Goal: Information Seeking & Learning: Learn about a topic

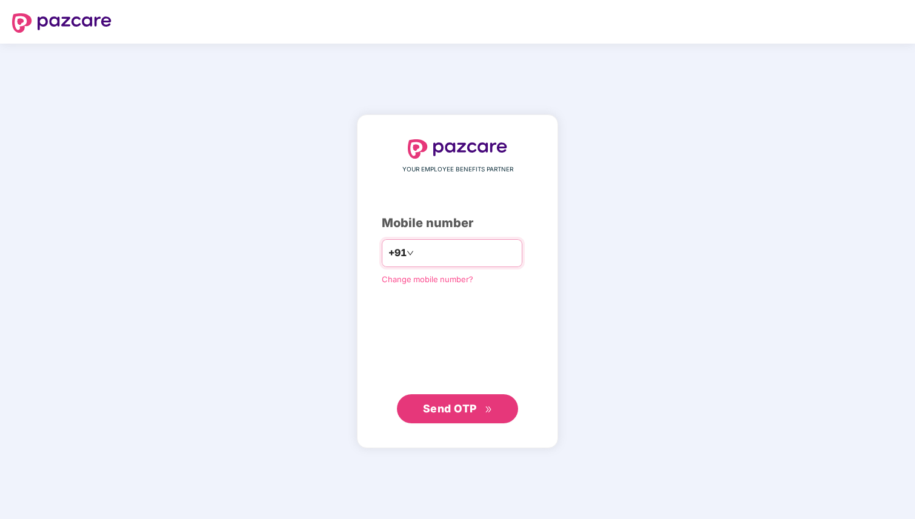
click at [426, 253] on input "number" at bounding box center [465, 253] width 99 height 19
type input "**********"
click at [455, 416] on span "Send OTP" at bounding box center [458, 409] width 70 height 17
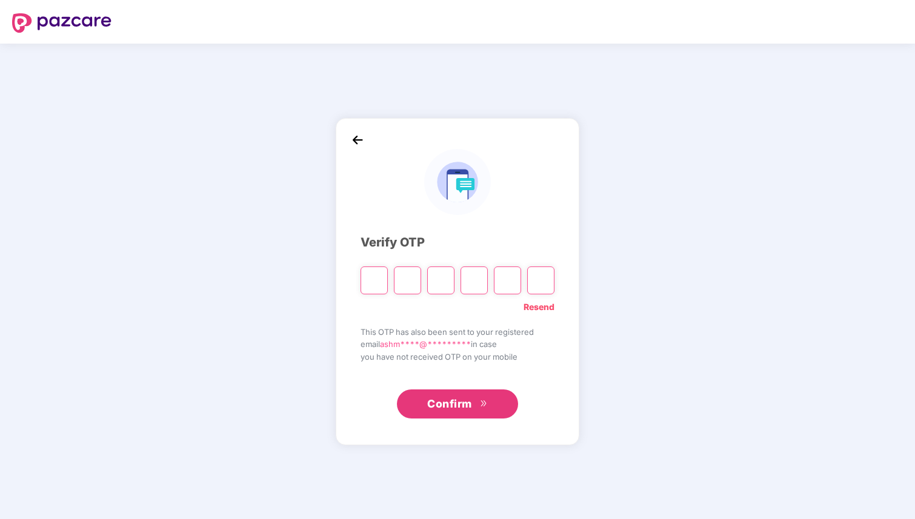
type input "*"
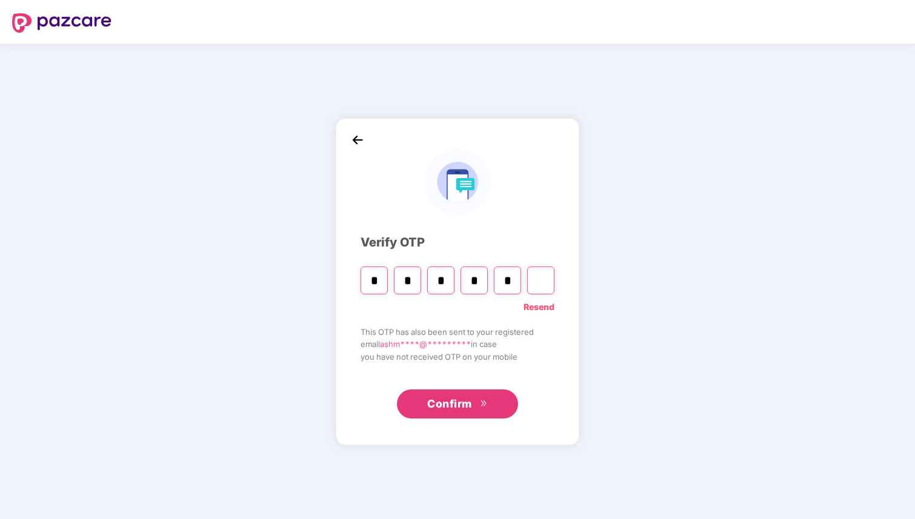
type input "*"
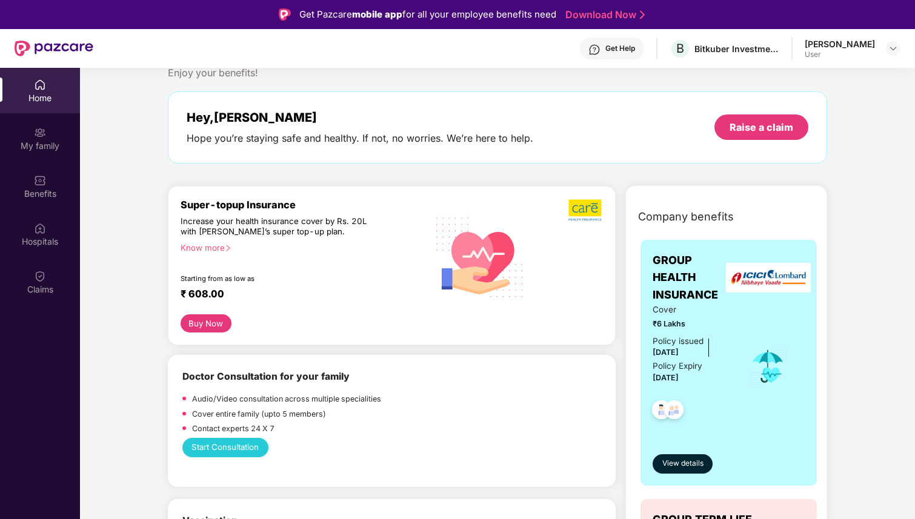
scroll to position [32, 0]
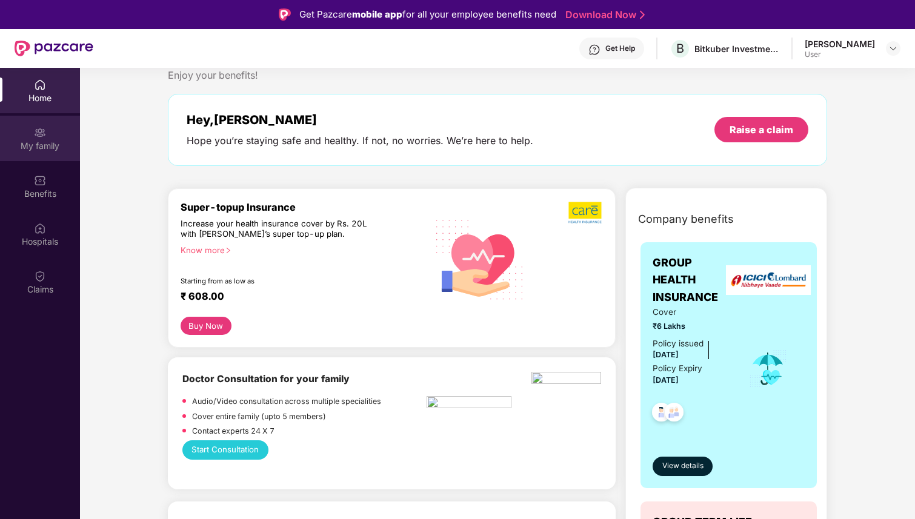
click at [44, 144] on div "My family" at bounding box center [40, 146] width 80 height 12
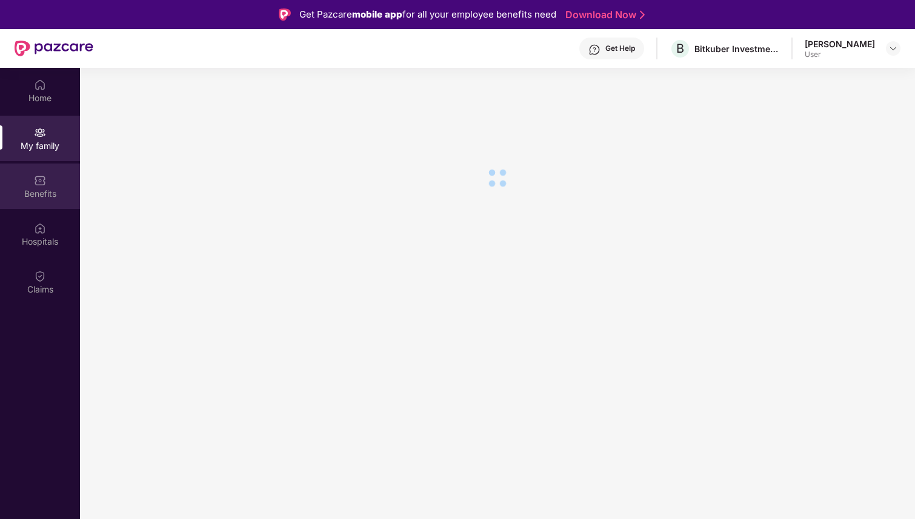
click at [48, 196] on div "Benefits" at bounding box center [40, 194] width 80 height 12
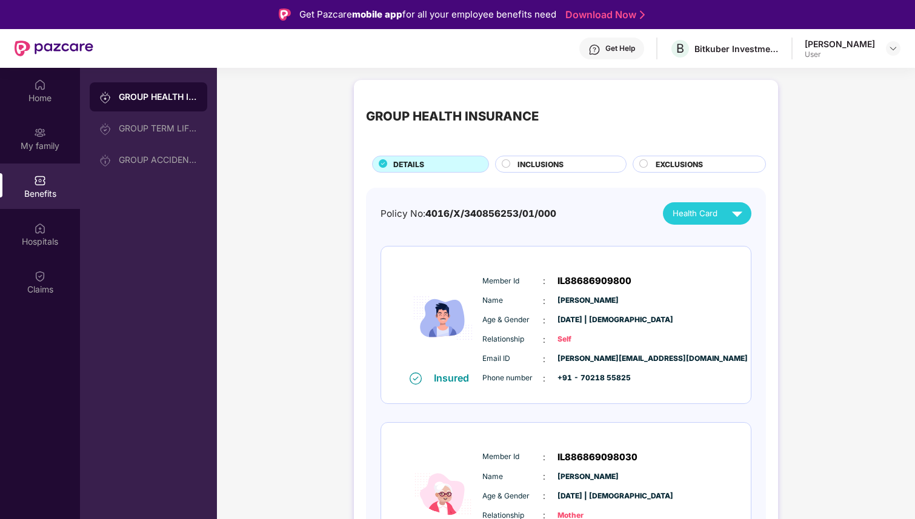
click at [702, 202] on button "Health Card" at bounding box center [707, 213] width 88 height 22
click at [562, 168] on span "INCLUSIONS" at bounding box center [541, 165] width 46 height 12
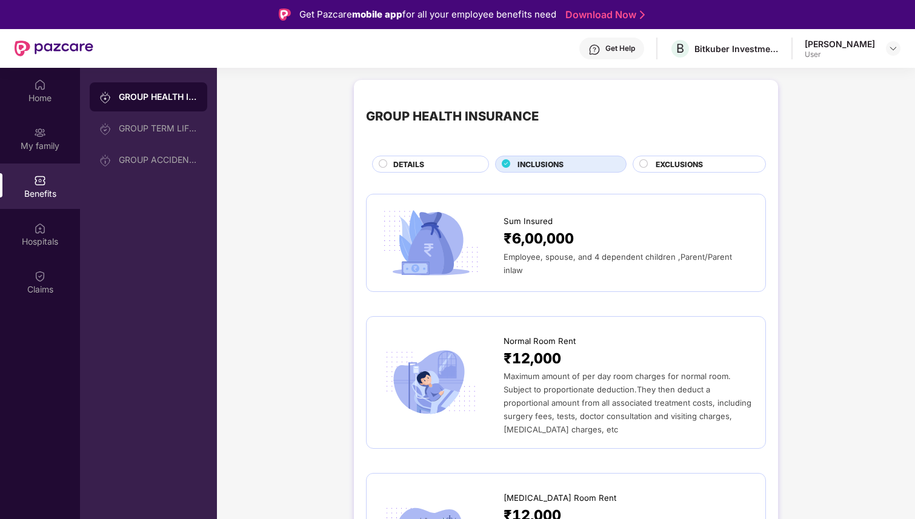
click at [686, 159] on span "EXCLUSIONS" at bounding box center [679, 165] width 47 height 12
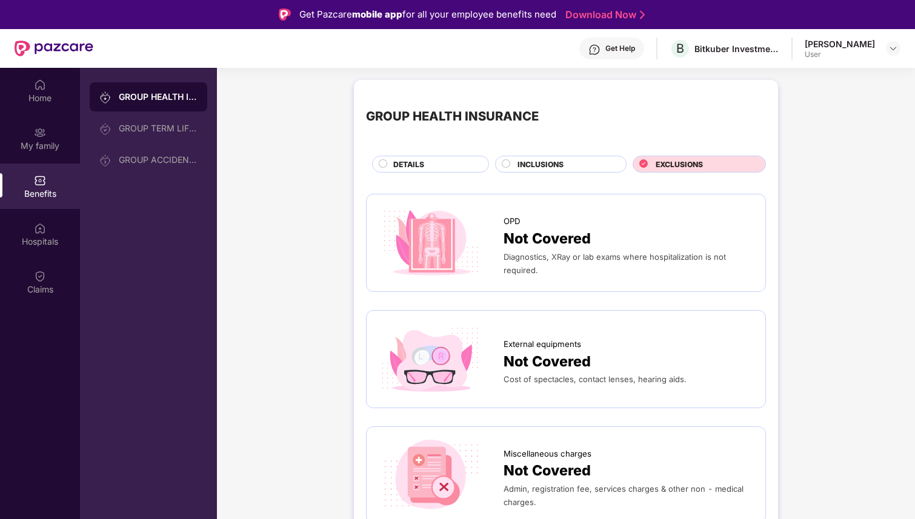
click at [450, 156] on div "DETAILS" at bounding box center [430, 164] width 117 height 17
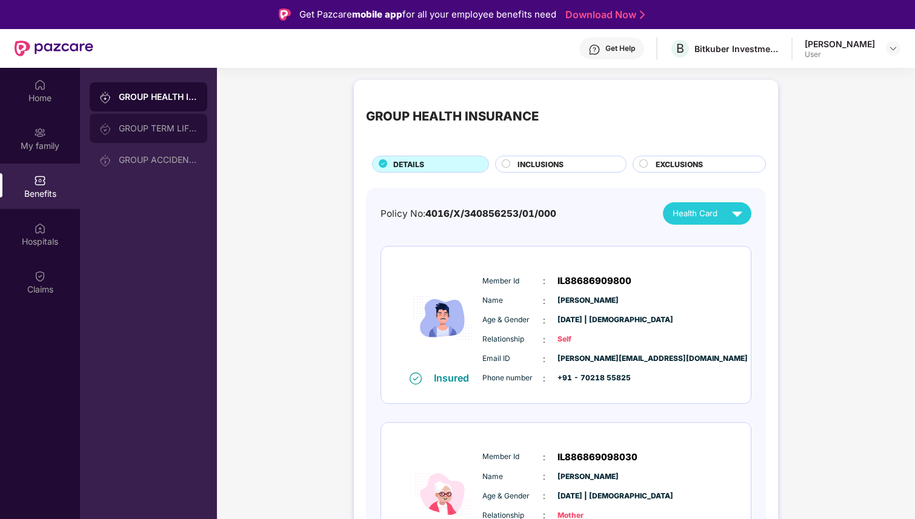
click at [165, 114] on div "GROUP TERM LIFE INSURANCE" at bounding box center [149, 128] width 118 height 29
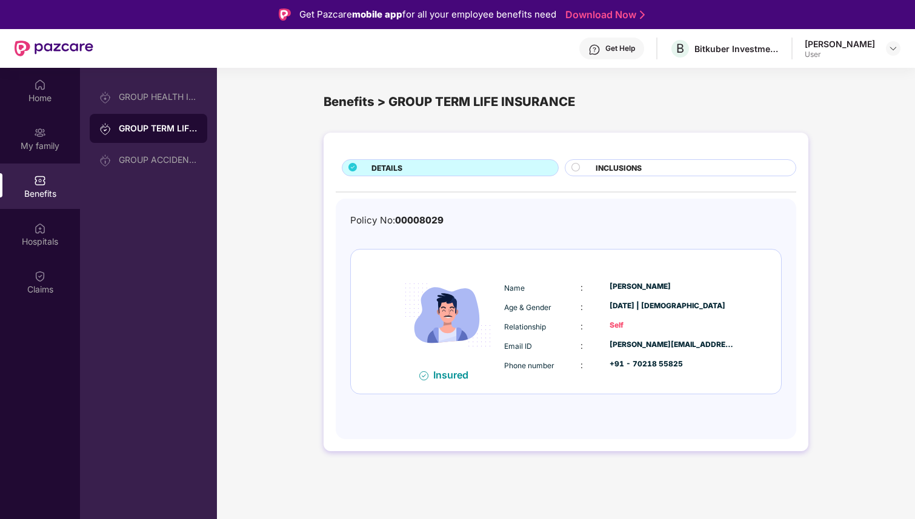
scroll to position [68, 0]
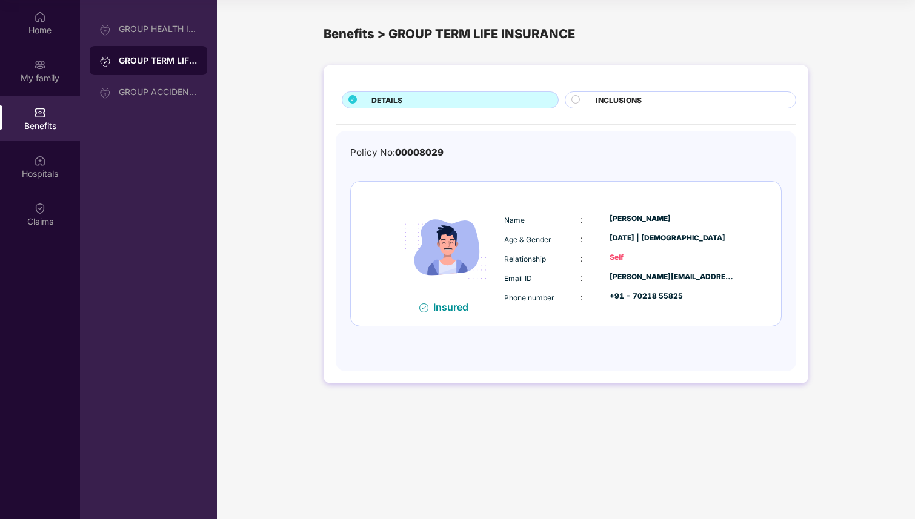
click at [604, 105] on span "INCLUSIONS" at bounding box center [619, 101] width 46 height 12
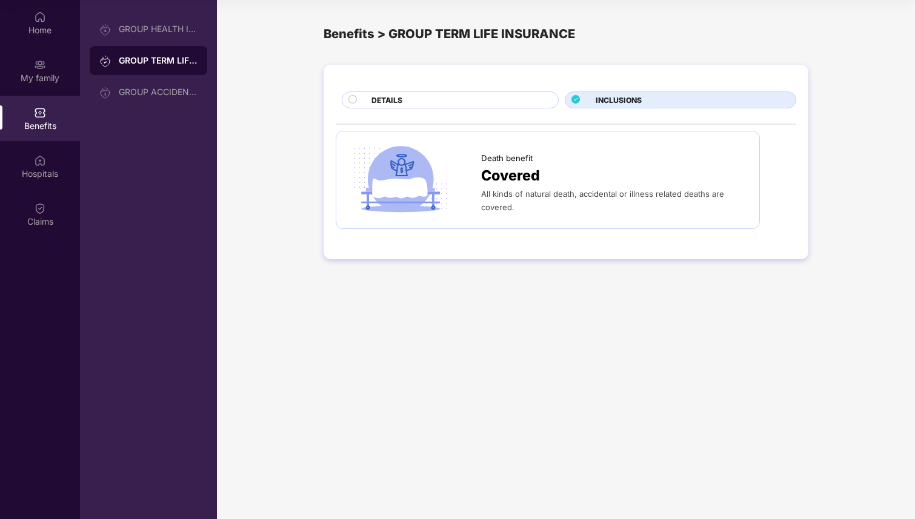
click at [445, 104] on div "DETAILS" at bounding box center [458, 101] width 187 height 13
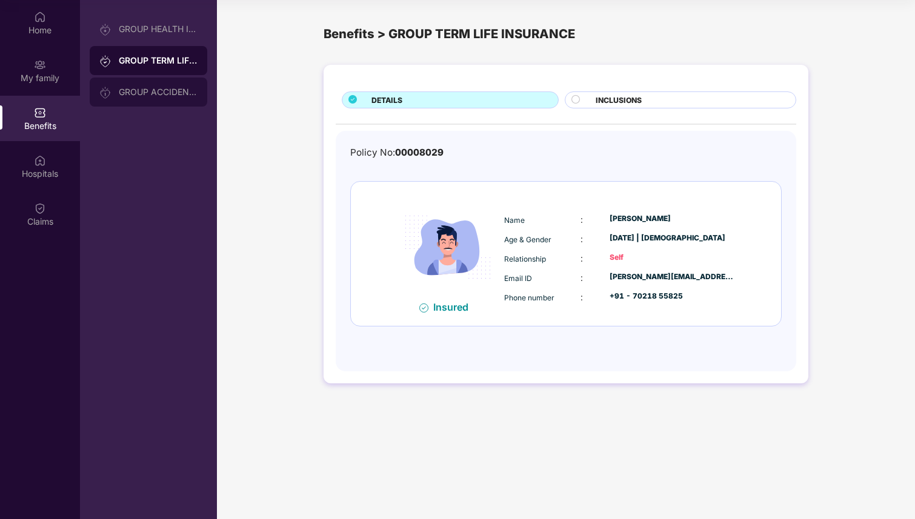
click at [158, 91] on div "GROUP ACCIDENTAL INSURANCE" at bounding box center [158, 92] width 79 height 10
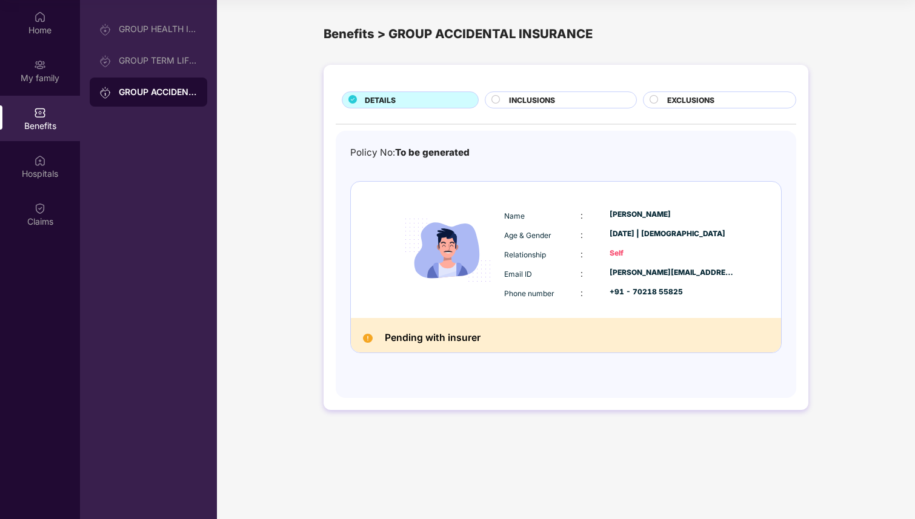
click at [412, 338] on h2 "Pending with insurer" at bounding box center [433, 338] width 96 height 16
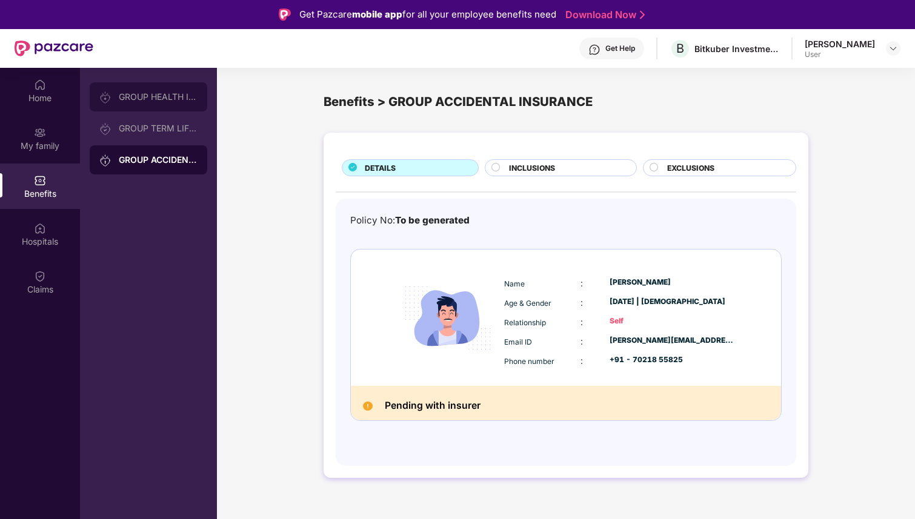
click at [183, 102] on div "GROUP HEALTH INSURANCE" at bounding box center [149, 96] width 118 height 29
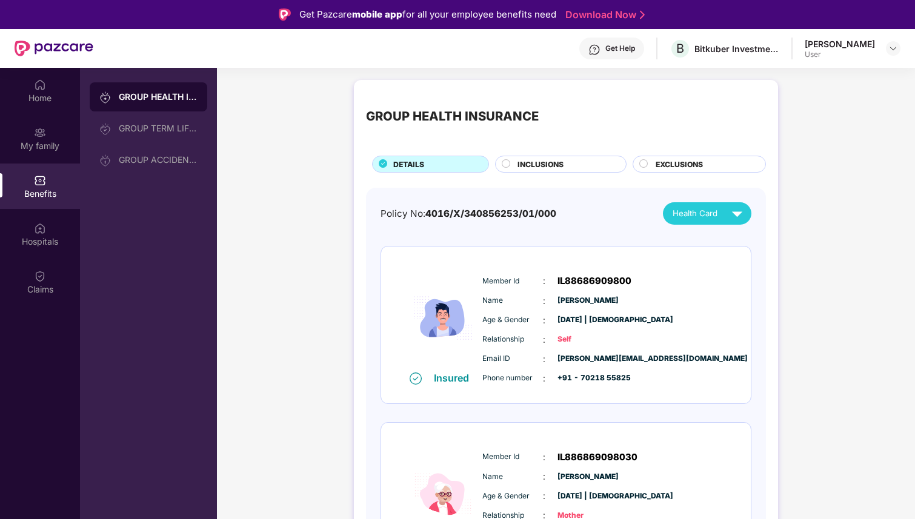
click at [556, 161] on span "INCLUSIONS" at bounding box center [541, 165] width 46 height 12
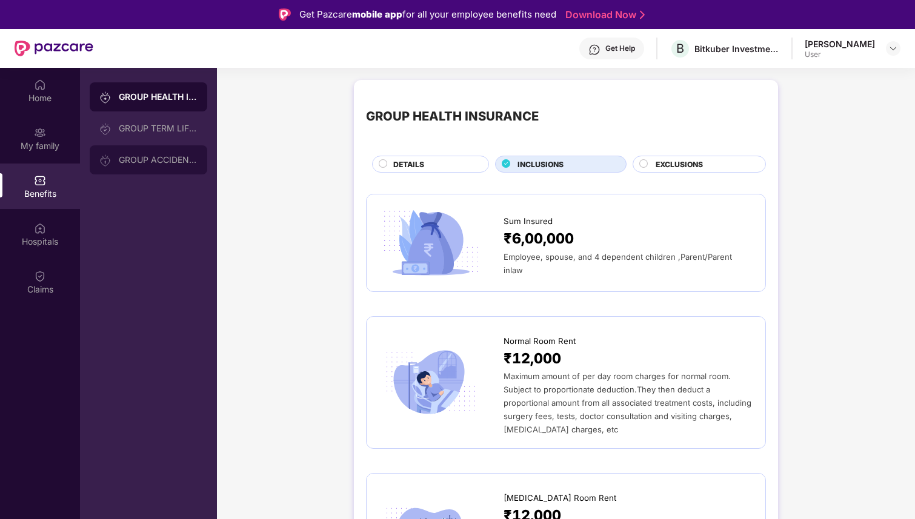
click at [201, 172] on div "GROUP ACCIDENTAL INSURANCE" at bounding box center [149, 159] width 118 height 29
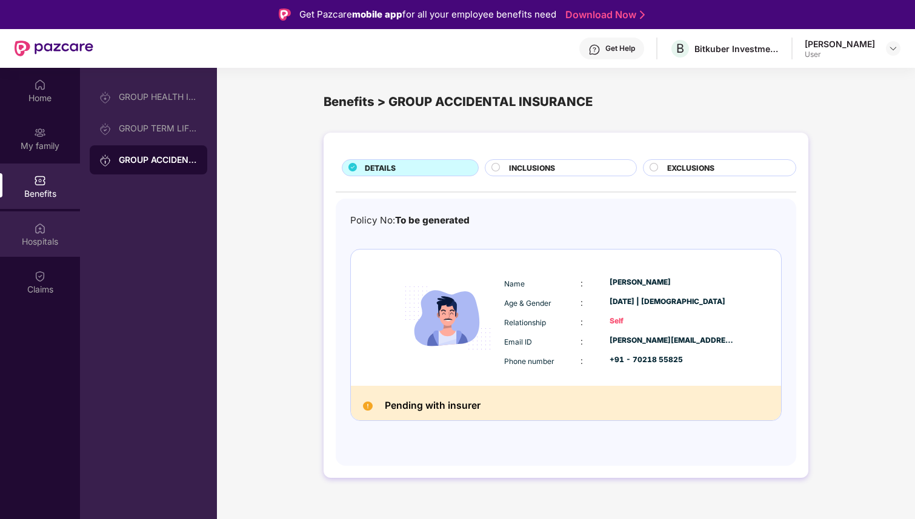
click at [42, 220] on div "Hospitals" at bounding box center [40, 233] width 80 height 45
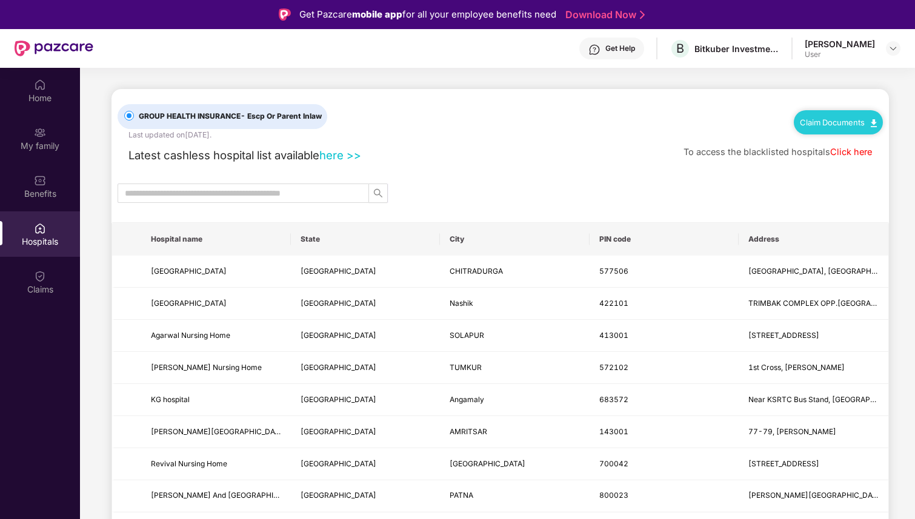
click at [845, 126] on link "Claim Documents" at bounding box center [838, 123] width 77 height 10
click at [826, 140] on link "Claim Form" at bounding box center [842, 143] width 79 height 26
click at [33, 174] on div "Benefits" at bounding box center [40, 186] width 80 height 45
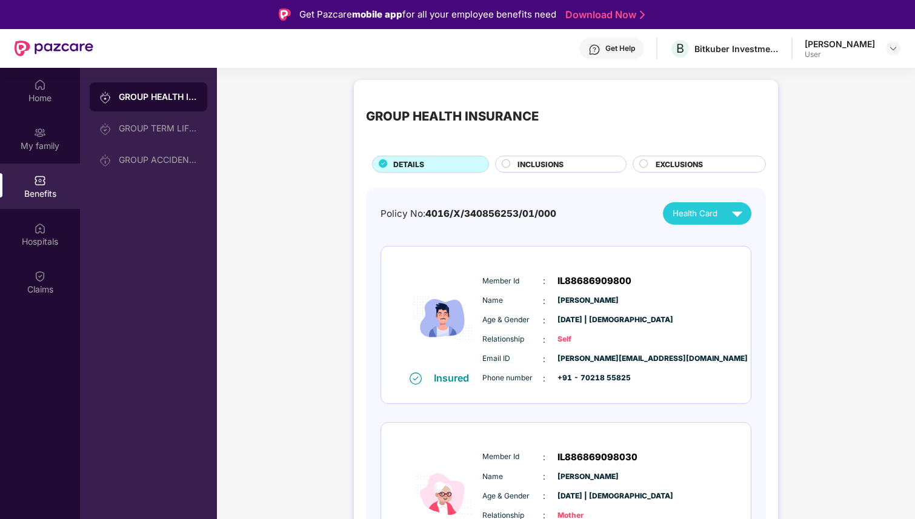
click at [562, 171] on div "INCLUSIONS" at bounding box center [565, 165] width 108 height 13
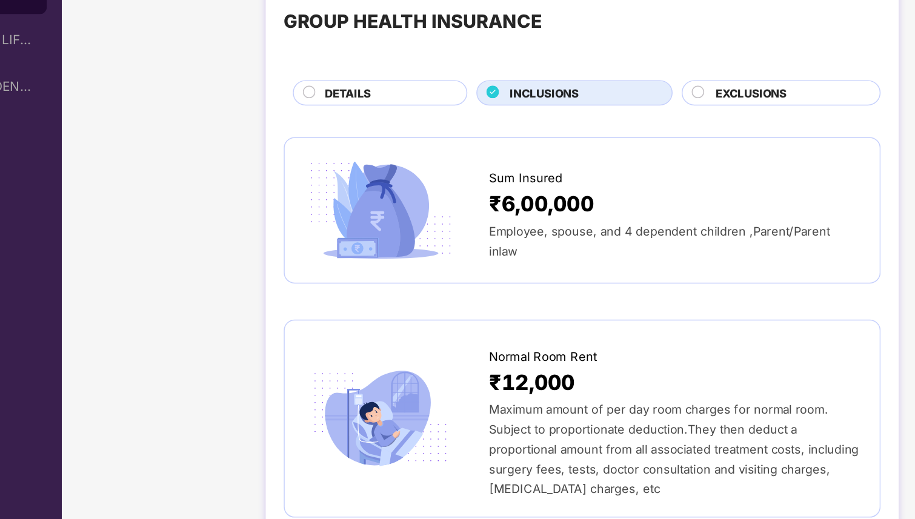
click at [693, 161] on span "EXCLUSIONS" at bounding box center [679, 165] width 47 height 12
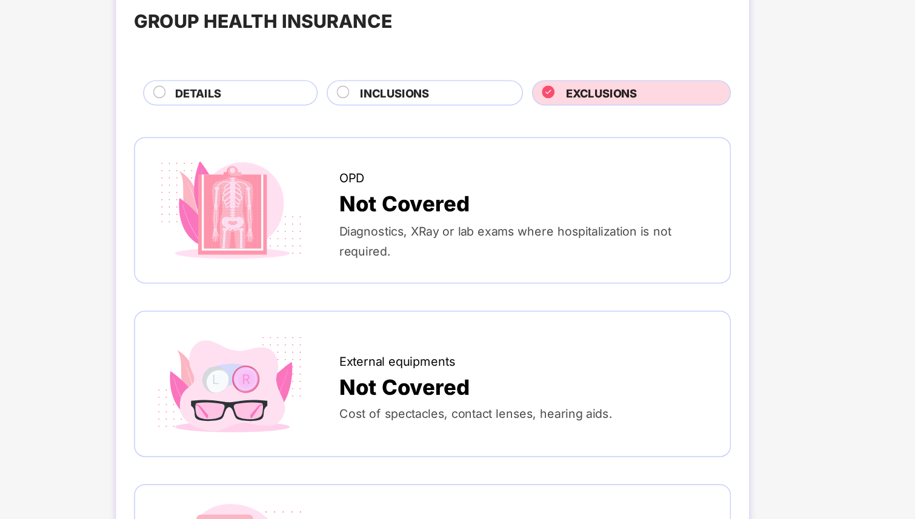
click at [568, 162] on div "INCLUSIONS" at bounding box center [565, 165] width 108 height 13
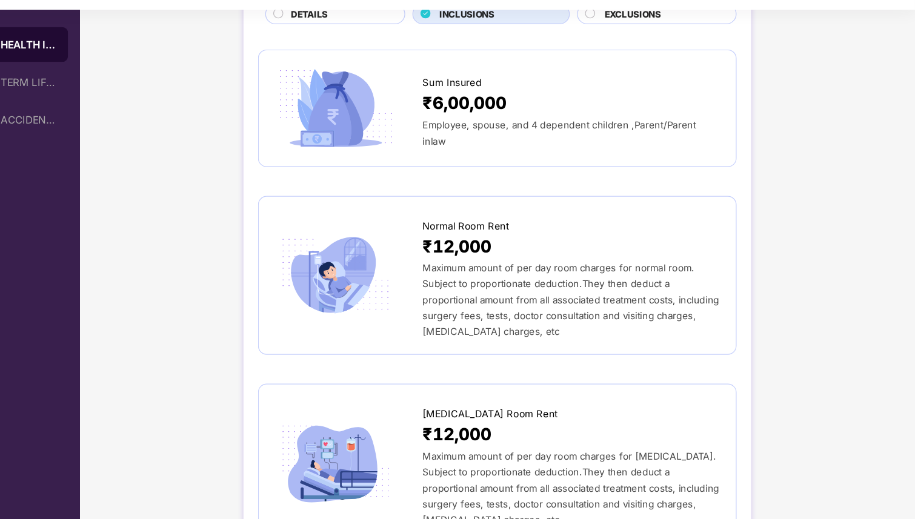
scroll to position [101, 0]
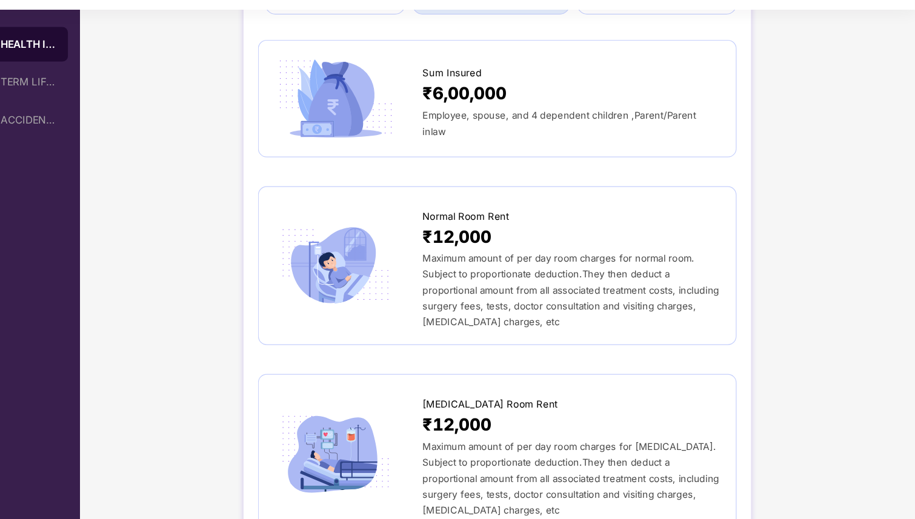
click at [525, 274] on span "Maximum amount of per day room charges for normal room. Subject to proportionat…" at bounding box center [628, 302] width 248 height 63
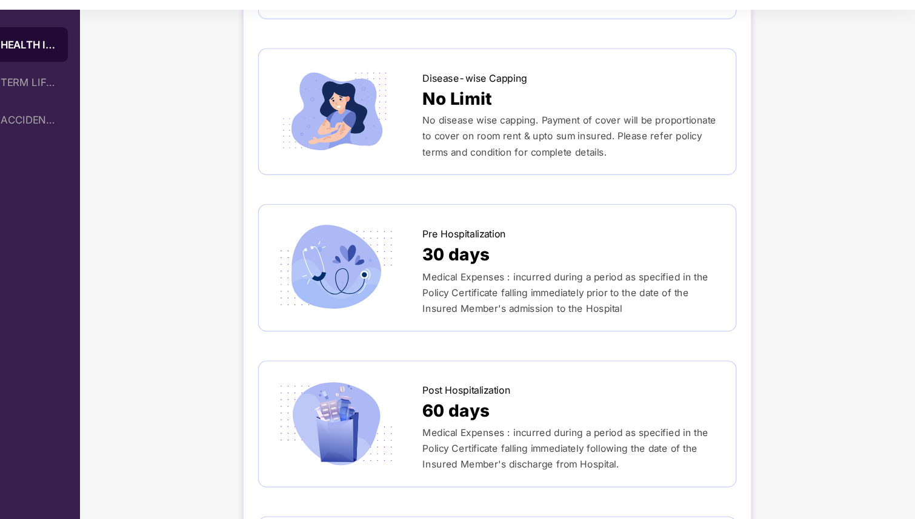
scroll to position [0, 0]
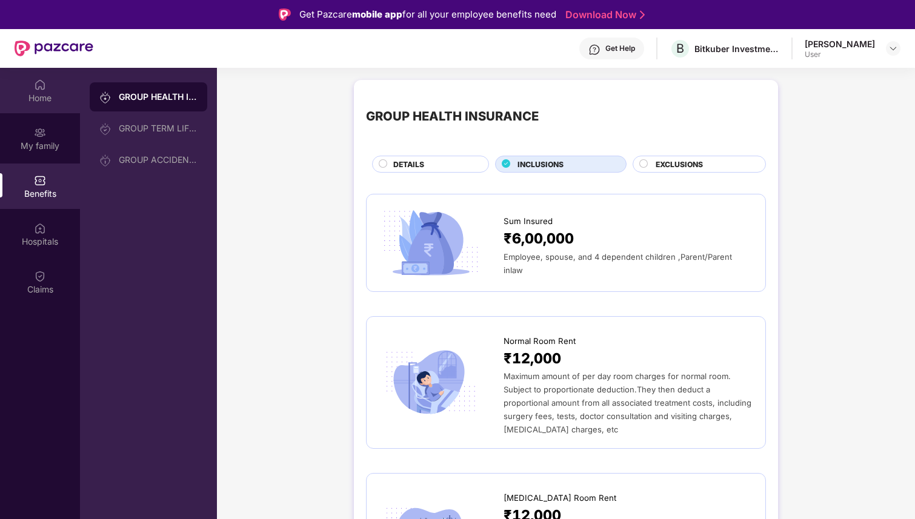
click at [30, 85] on div "Home" at bounding box center [40, 90] width 80 height 45
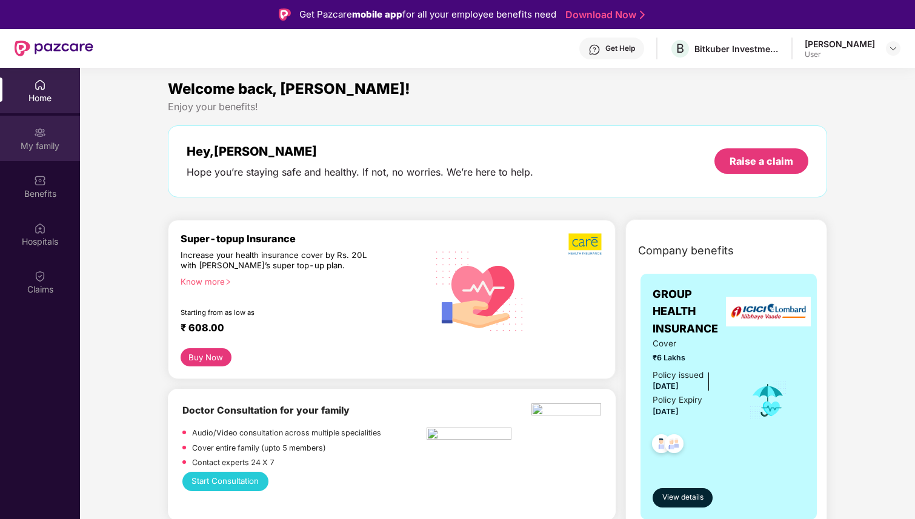
click at [59, 147] on div "My family" at bounding box center [40, 146] width 80 height 12
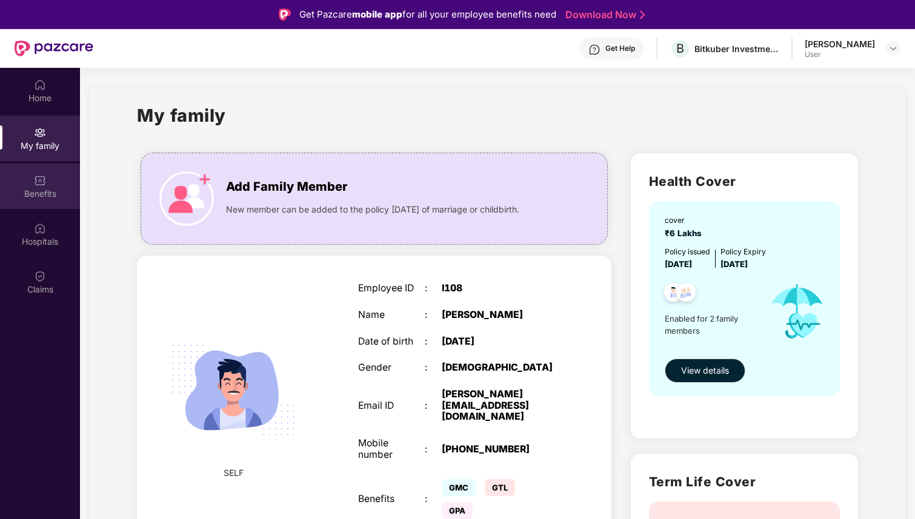
click at [34, 176] on img at bounding box center [40, 181] width 12 height 12
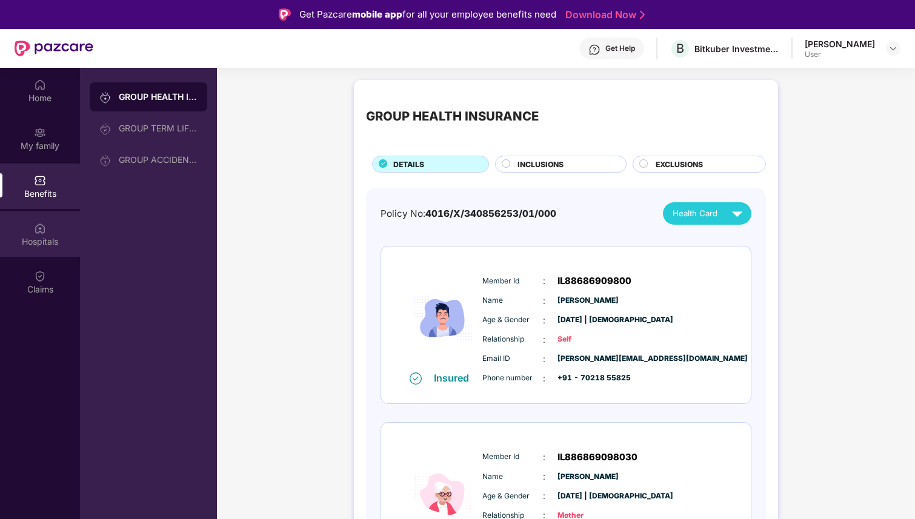
click at [50, 220] on div "Hospitals" at bounding box center [40, 233] width 80 height 45
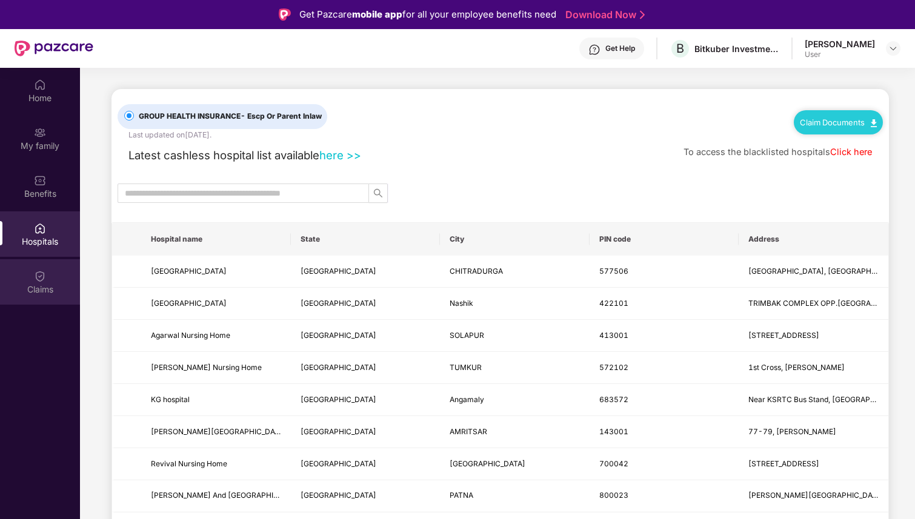
click at [53, 273] on div "Claims" at bounding box center [40, 281] width 80 height 45
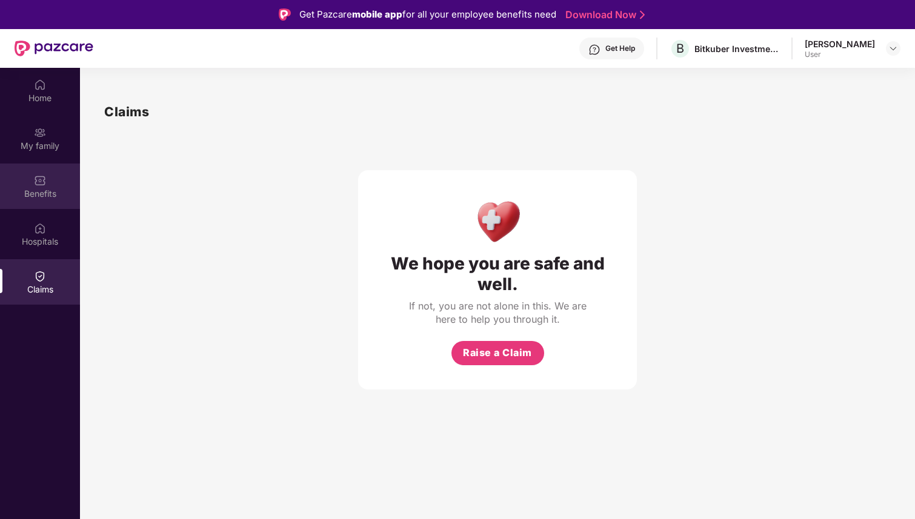
click at [60, 204] on div "Benefits" at bounding box center [40, 186] width 80 height 45
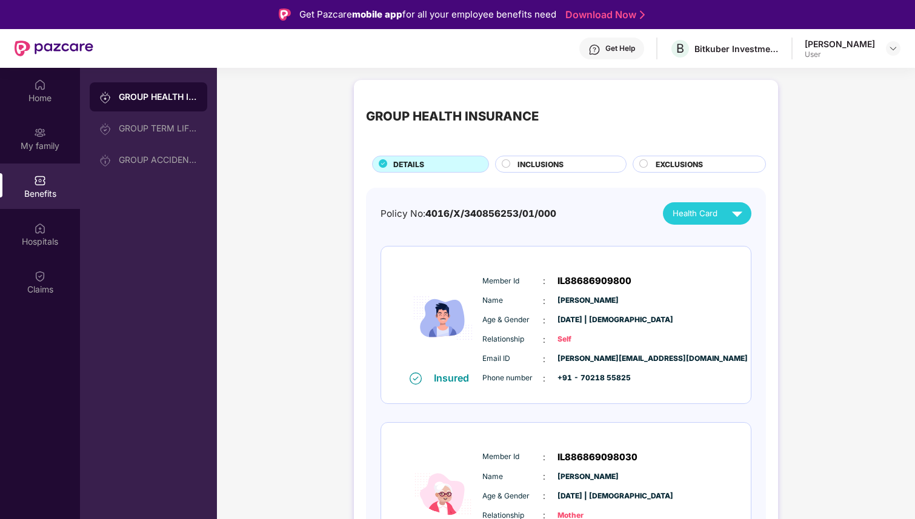
click at [541, 164] on span "INCLUSIONS" at bounding box center [541, 165] width 46 height 12
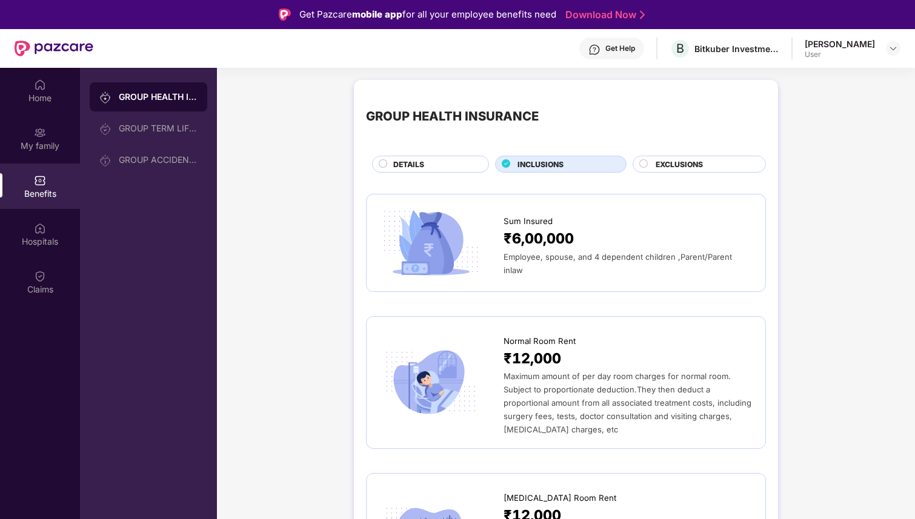
click at [434, 158] on div "DETAILS" at bounding box center [430, 164] width 117 height 17
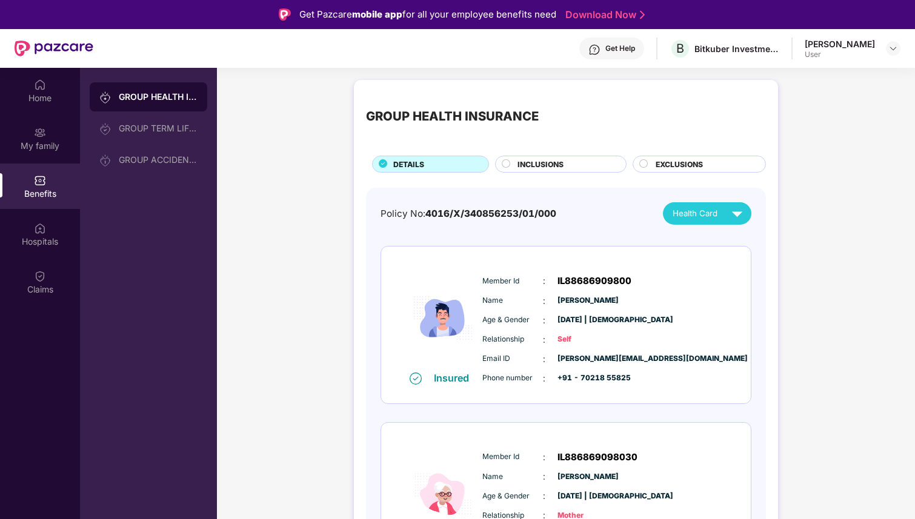
click at [565, 162] on div "INCLUSIONS" at bounding box center [565, 165] width 108 height 13
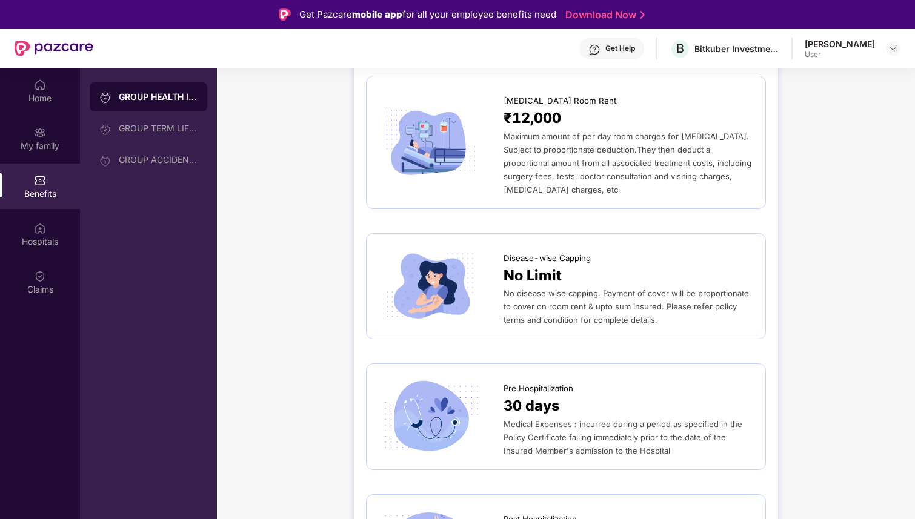
scroll to position [327, 0]
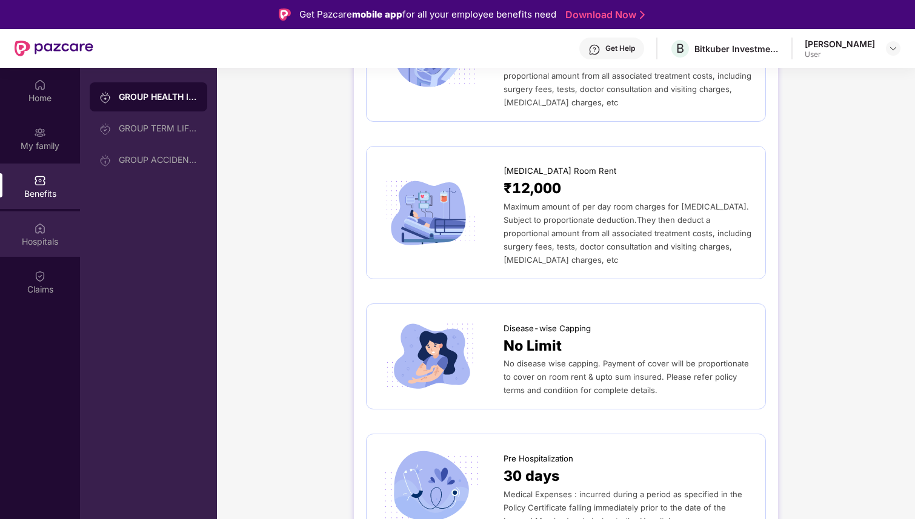
click at [50, 248] on div "Hospitals" at bounding box center [40, 233] width 80 height 45
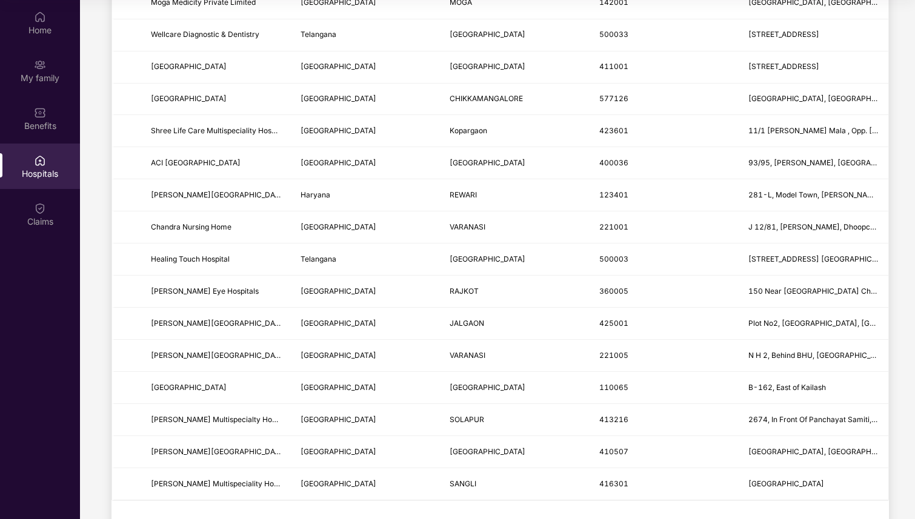
scroll to position [1350, 0]
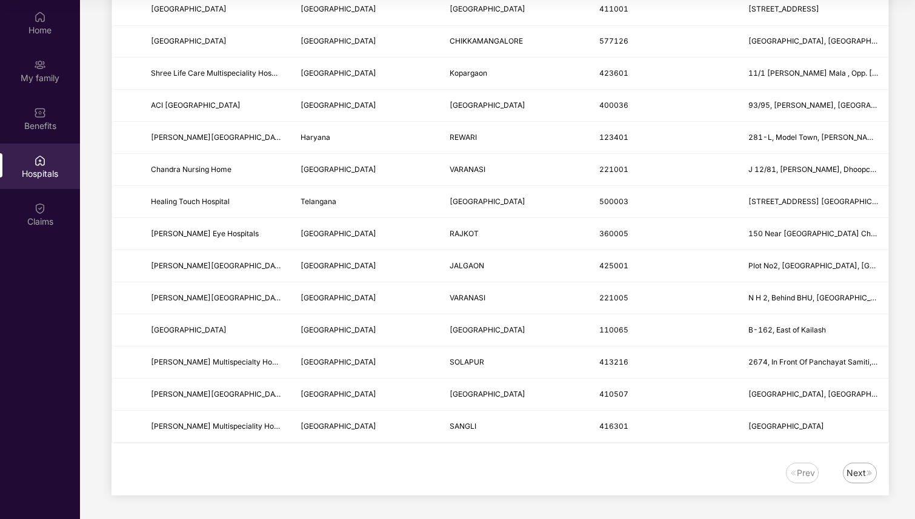
click at [871, 483] on div "Prev Next" at bounding box center [499, 479] width 777 height 33
click at [873, 466] on div "Next" at bounding box center [860, 473] width 34 height 21
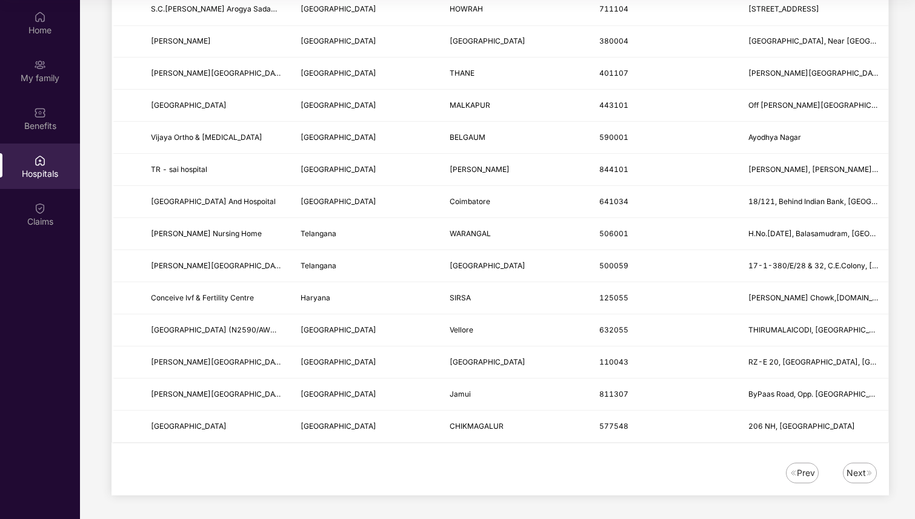
click at [860, 478] on div "Next" at bounding box center [856, 473] width 19 height 13
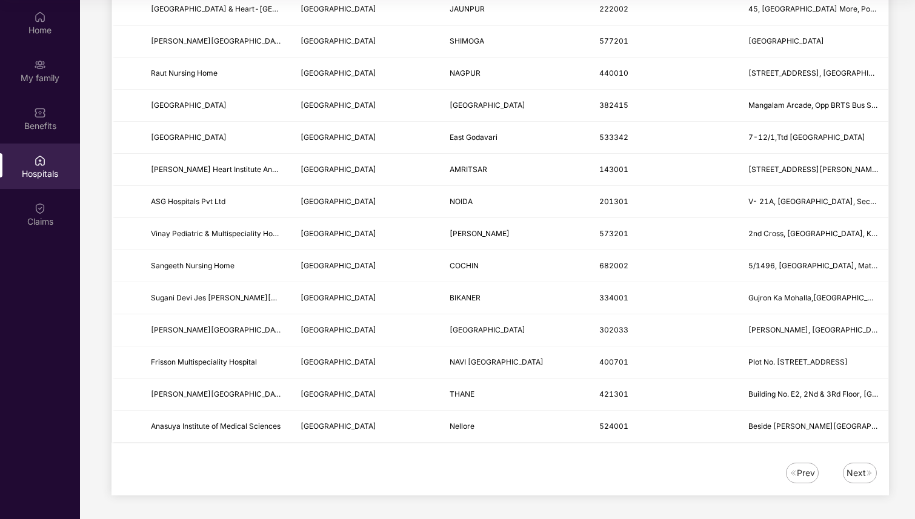
click at [813, 476] on div "Prev" at bounding box center [806, 473] width 18 height 13
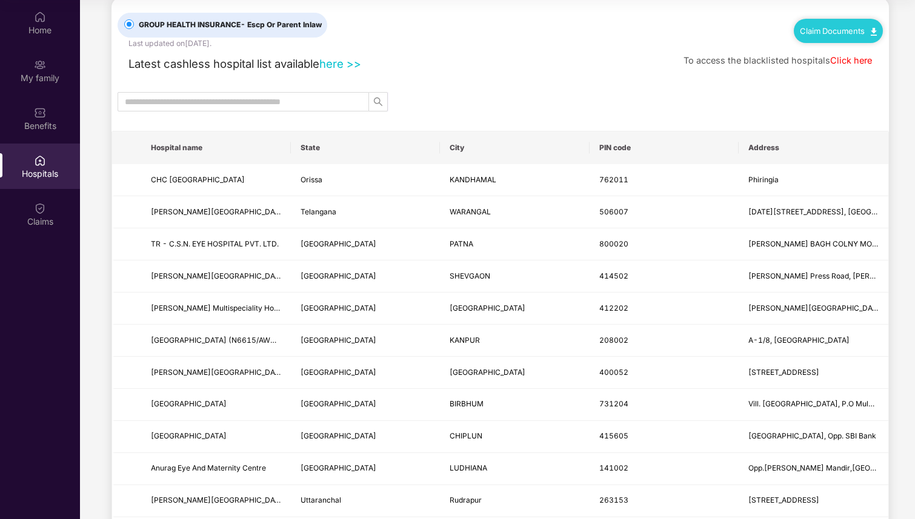
scroll to position [0, 0]
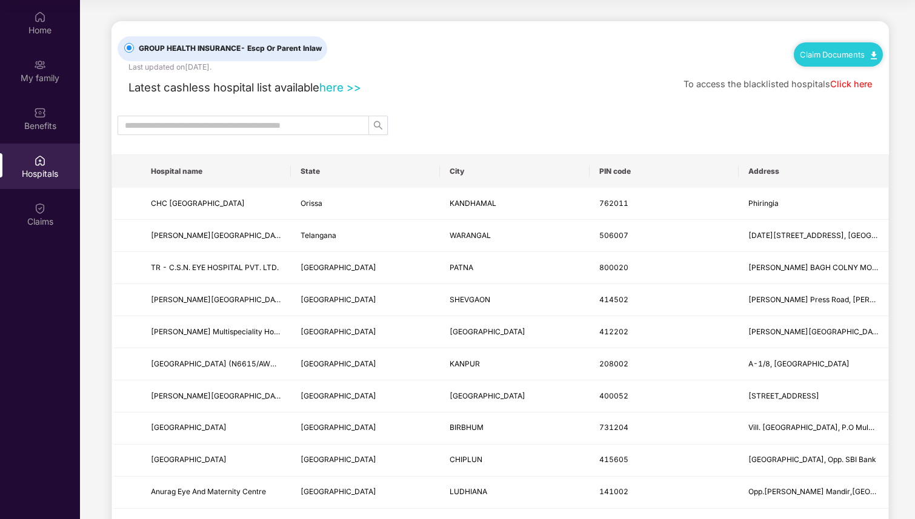
click at [838, 50] on link "Claim Documents" at bounding box center [838, 55] width 77 height 10
click at [822, 93] on link "Claim Process" at bounding box center [842, 100] width 79 height 26
click at [819, 62] on div "Claim Documents" at bounding box center [838, 54] width 89 height 24
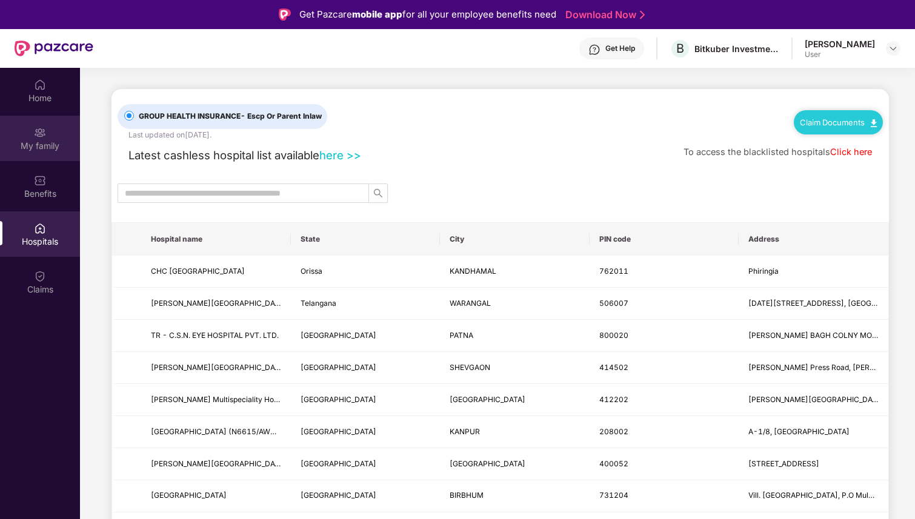
click at [37, 155] on div "My family" at bounding box center [40, 138] width 80 height 45
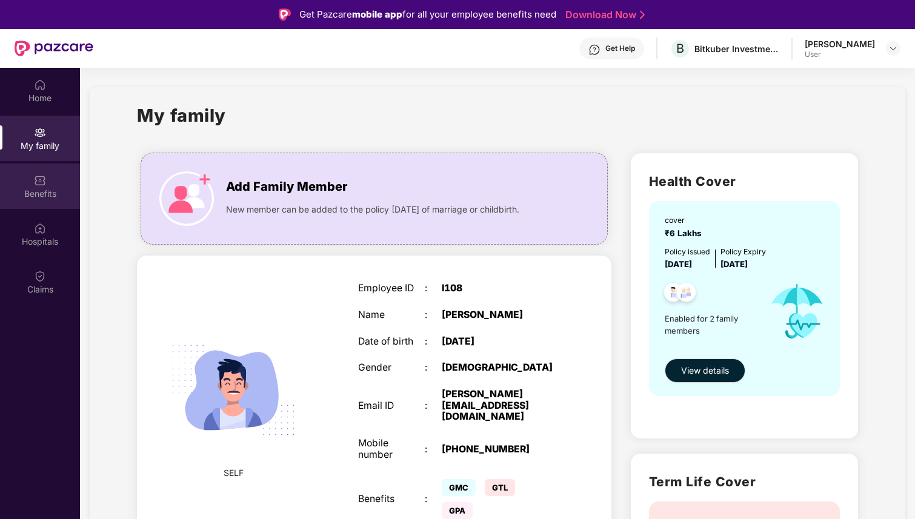
click at [50, 187] on div "Benefits" at bounding box center [40, 186] width 80 height 45
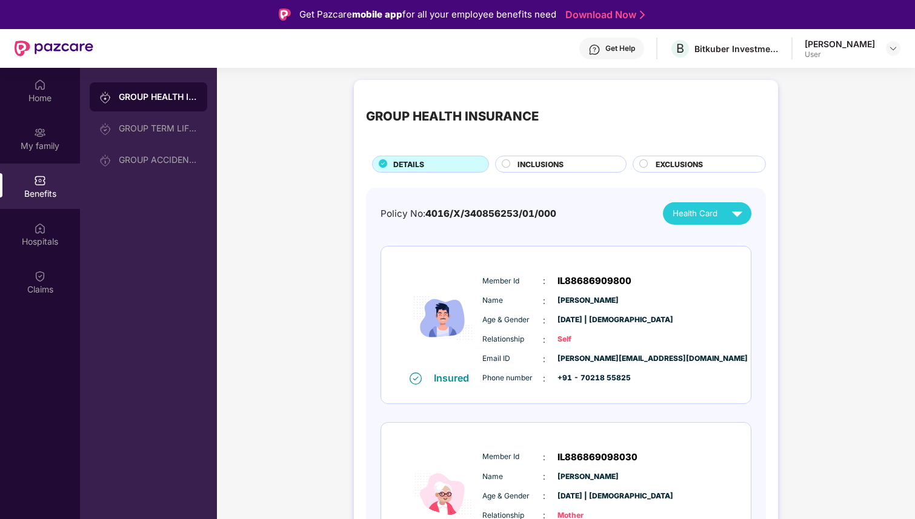
click at [554, 164] on span "INCLUSIONS" at bounding box center [541, 165] width 46 height 12
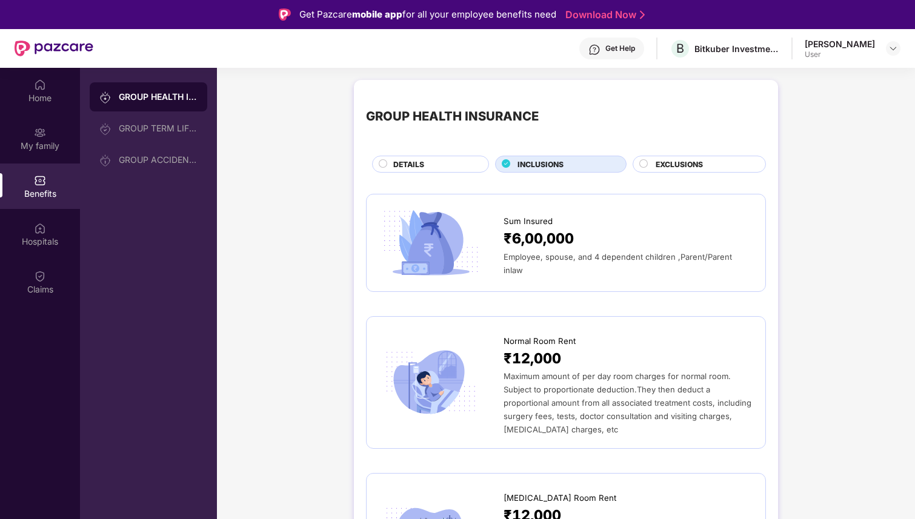
click at [691, 168] on span "EXCLUSIONS" at bounding box center [679, 165] width 47 height 12
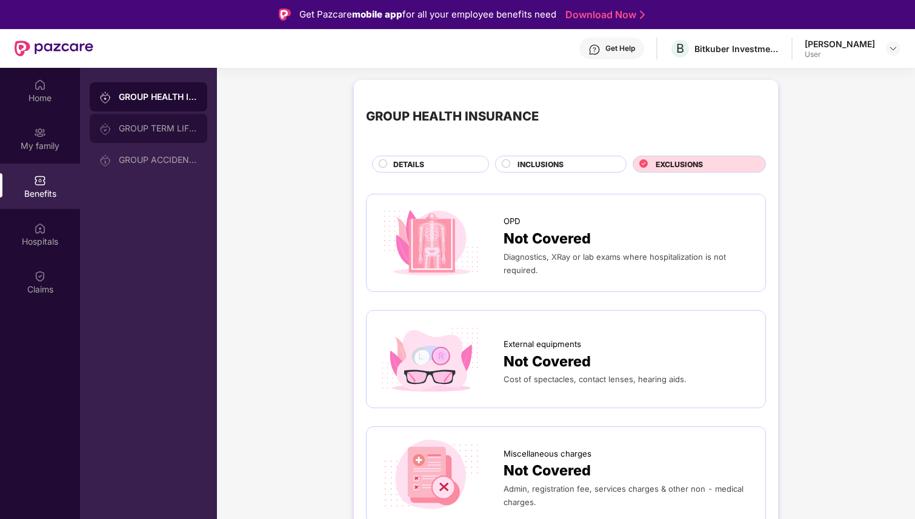
click at [182, 121] on div "GROUP TERM LIFE INSURANCE" at bounding box center [149, 128] width 118 height 29
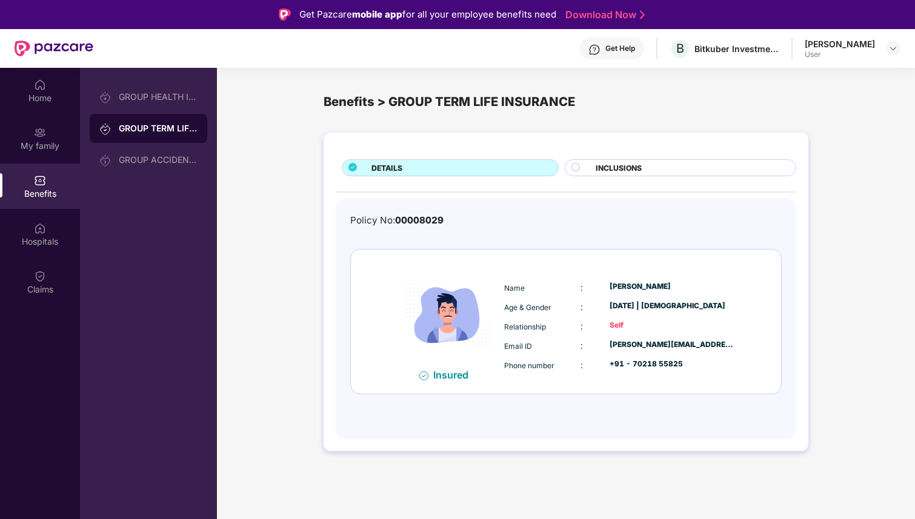
click at [616, 165] on span "INCLUSIONS" at bounding box center [619, 168] width 46 height 12
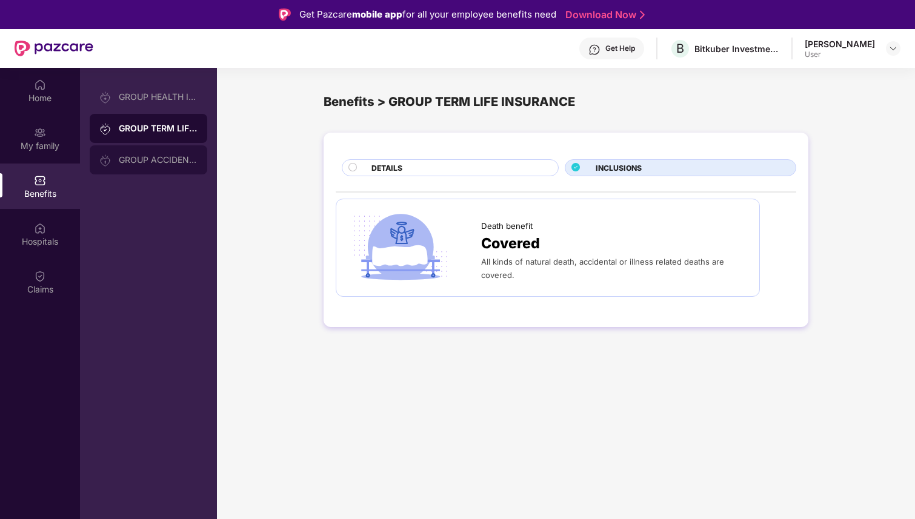
click at [159, 162] on div "GROUP ACCIDENTAL INSURANCE" at bounding box center [158, 160] width 79 height 10
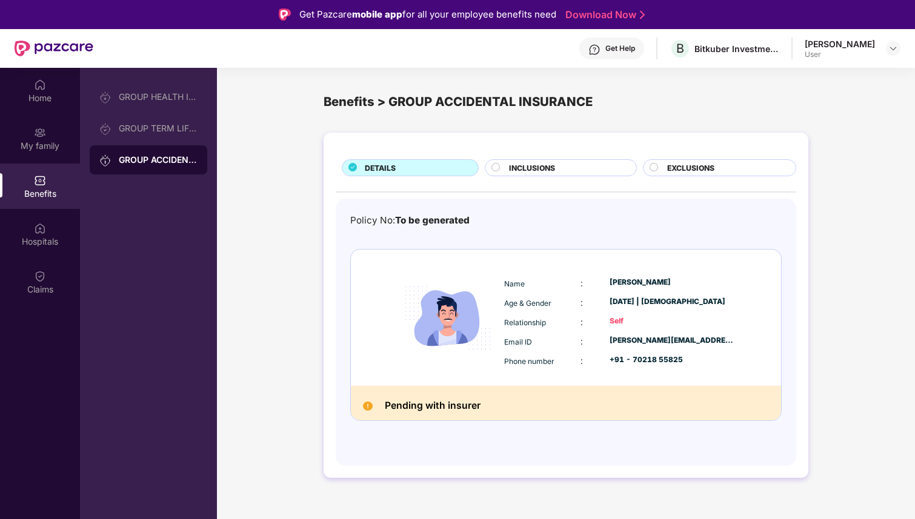
click at [542, 164] on span "INCLUSIONS" at bounding box center [532, 168] width 46 height 12
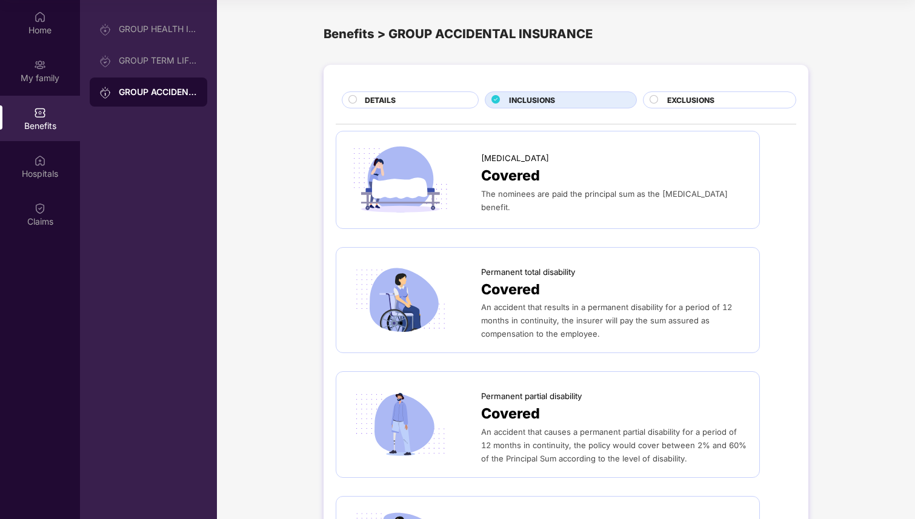
click at [175, 45] on div "GROUP HEALTH INSURANCE GROUP TERM LIFE INSURANCE GROUP ACCIDENTAL INSURANCE" at bounding box center [149, 61] width 118 height 92
click at [179, 38] on div "GROUP HEALTH INSURANCE" at bounding box center [149, 29] width 118 height 29
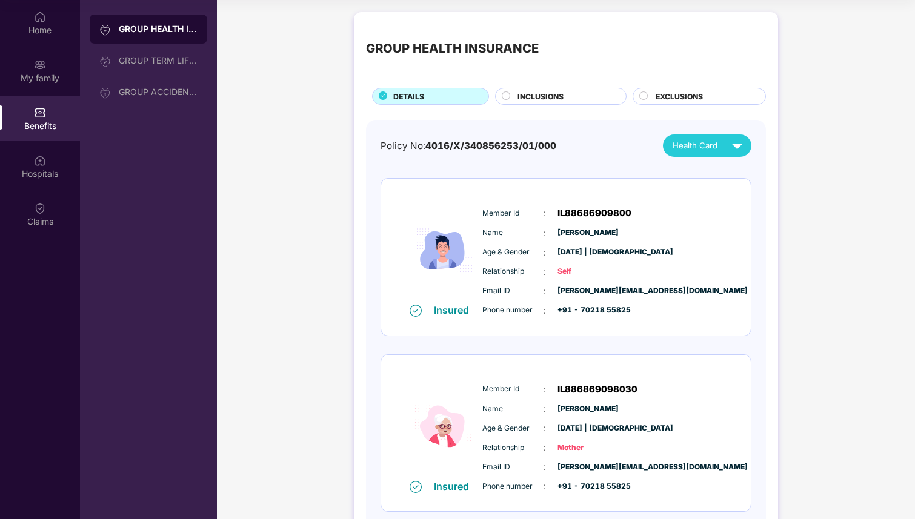
click at [550, 97] on span "INCLUSIONS" at bounding box center [541, 97] width 46 height 12
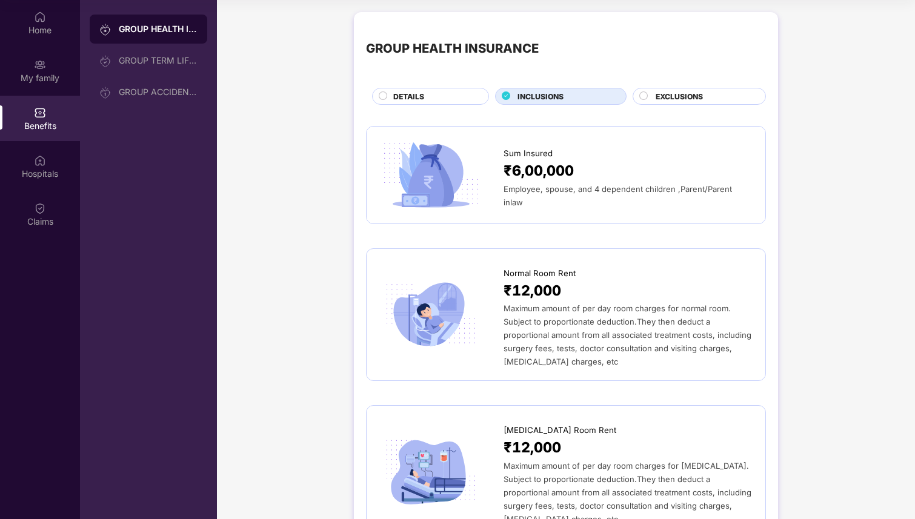
click at [684, 99] on span "EXCLUSIONS" at bounding box center [679, 97] width 47 height 12
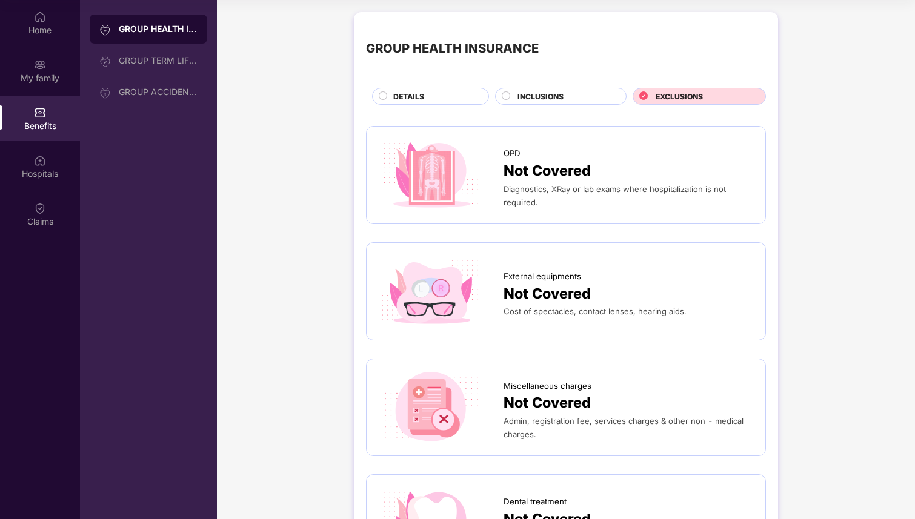
click at [555, 93] on span "INCLUSIONS" at bounding box center [541, 97] width 46 height 12
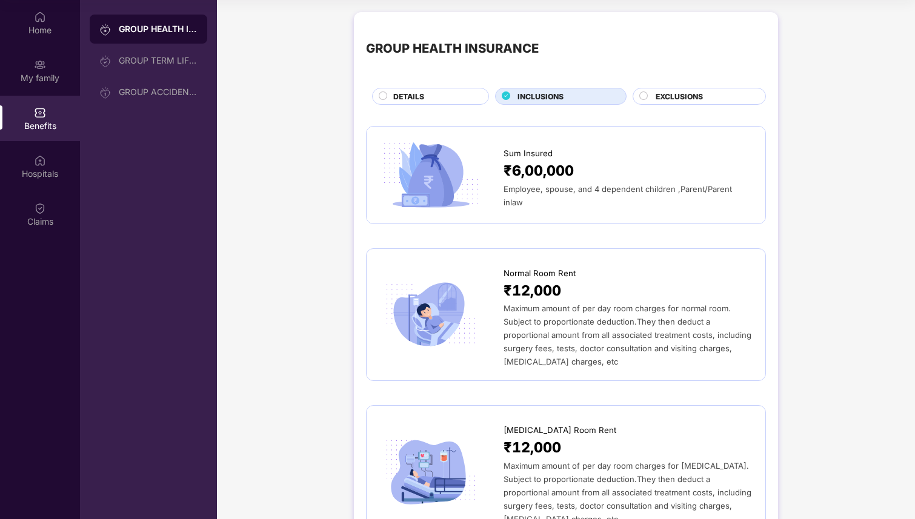
click at [453, 89] on div "DETAILS" at bounding box center [430, 96] width 117 height 17
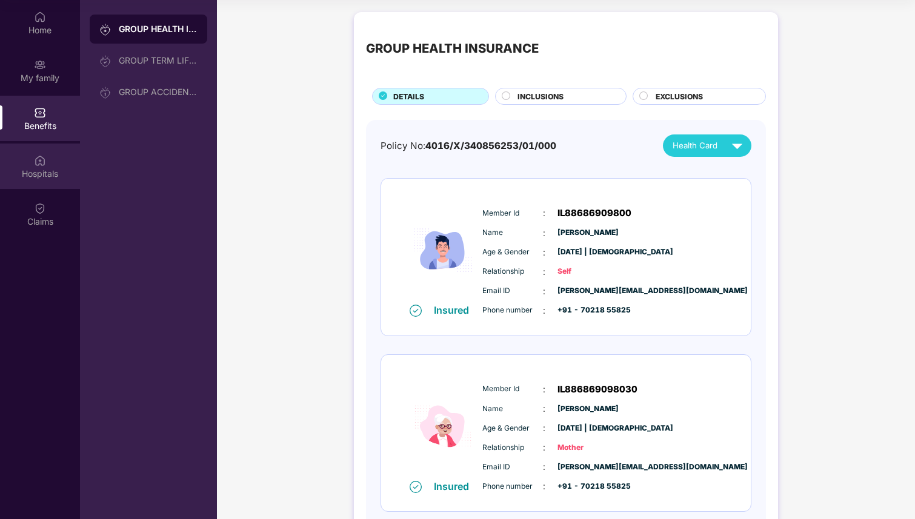
click at [43, 165] on img at bounding box center [40, 161] width 12 height 12
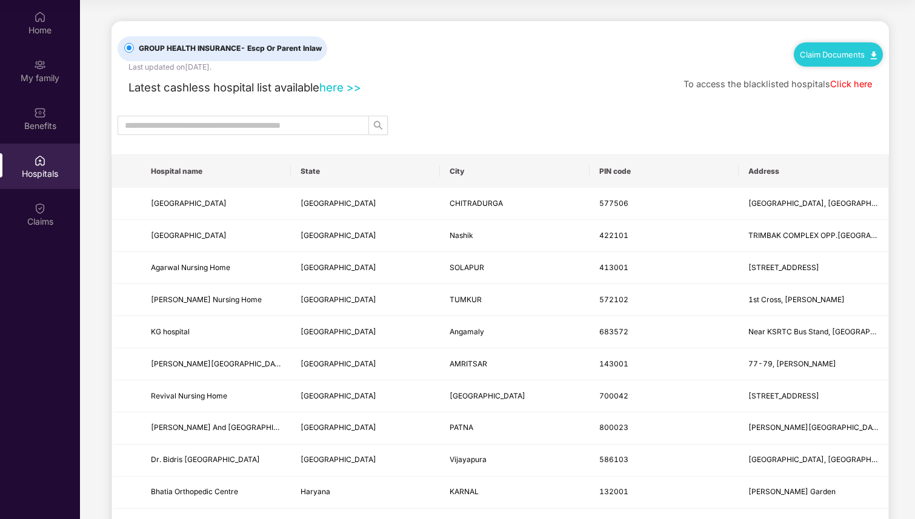
click at [853, 54] on link "Claim Documents" at bounding box center [838, 55] width 77 height 10
click at [843, 101] on link "Claim Process" at bounding box center [842, 100] width 79 height 26
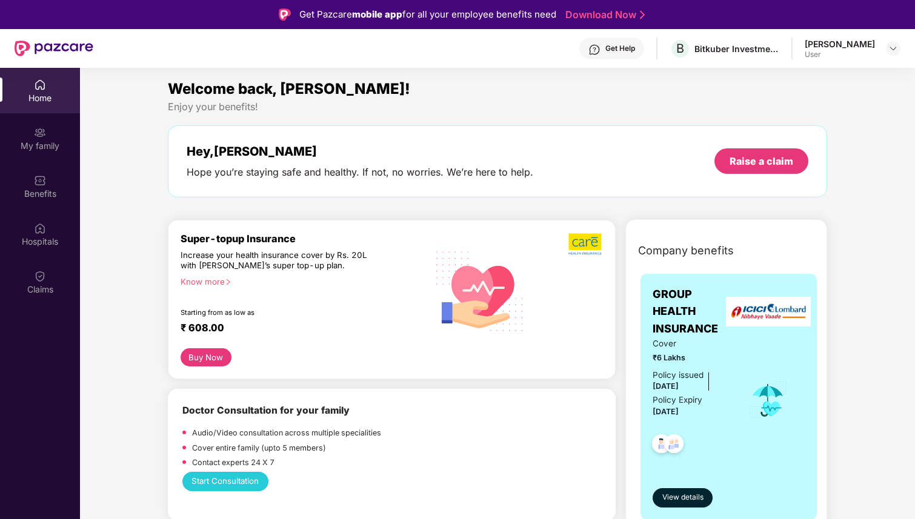
click at [668, 93] on div "Welcome back, [PERSON_NAME]!" at bounding box center [497, 89] width 659 height 23
click at [33, 195] on div "Benefits" at bounding box center [40, 194] width 80 height 12
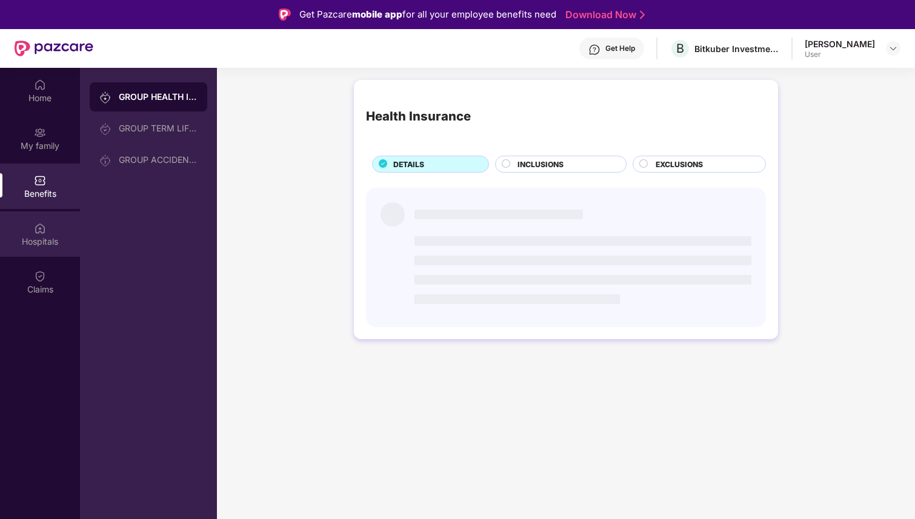
click at [37, 238] on div "Hospitals" at bounding box center [40, 242] width 80 height 12
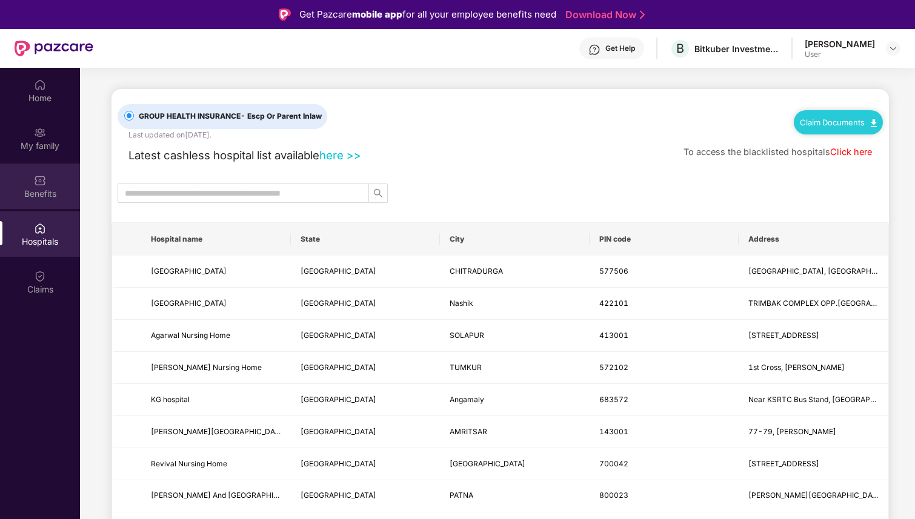
click at [36, 202] on div "Benefits" at bounding box center [40, 186] width 80 height 45
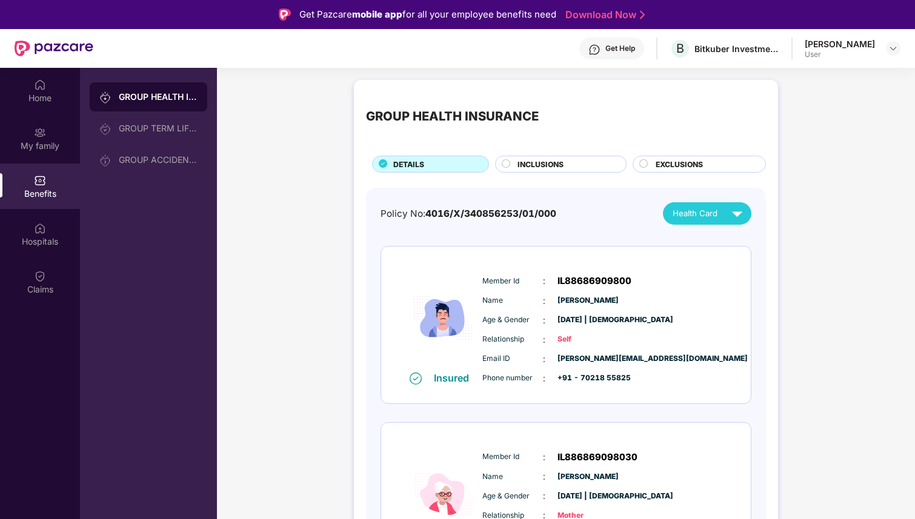
click at [528, 165] on span "INCLUSIONS" at bounding box center [541, 165] width 46 height 12
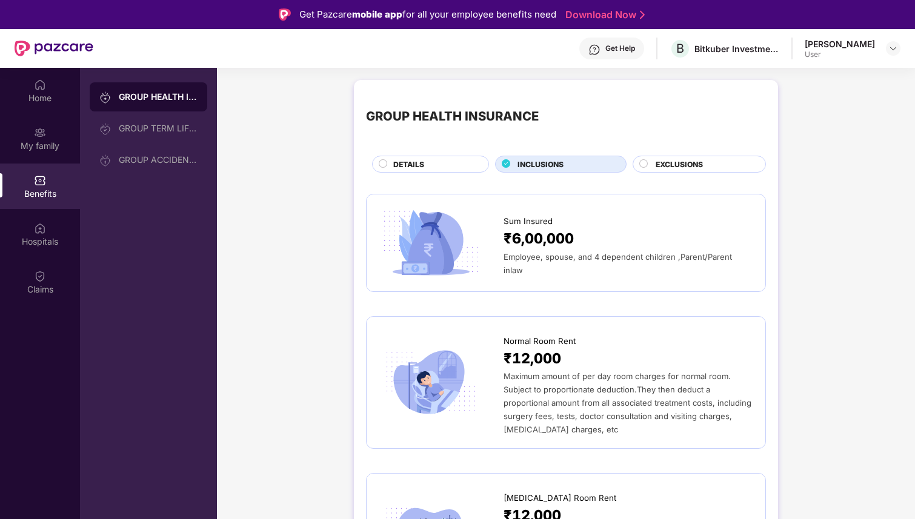
click at [455, 165] on div "DETAILS" at bounding box center [434, 165] width 95 height 13
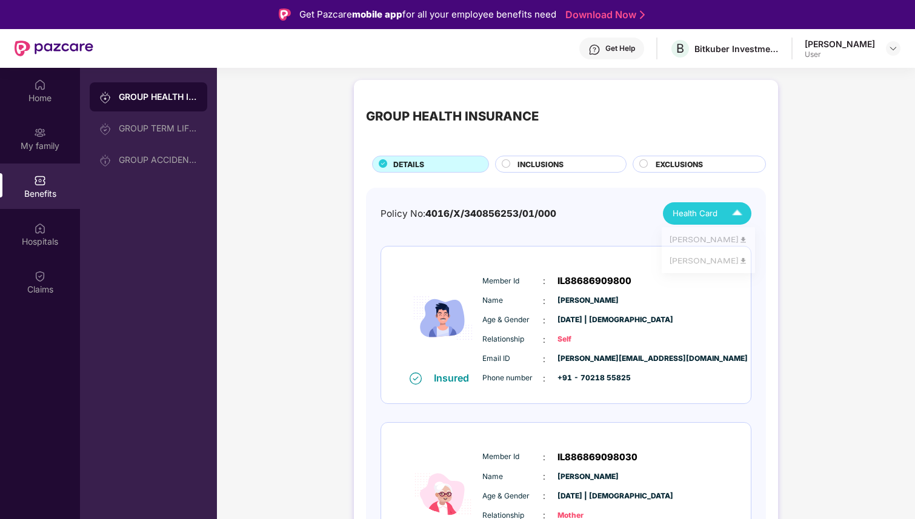
click at [681, 211] on span "Health Card" at bounding box center [695, 213] width 45 height 13
click at [550, 163] on span "INCLUSIONS" at bounding box center [541, 165] width 46 height 12
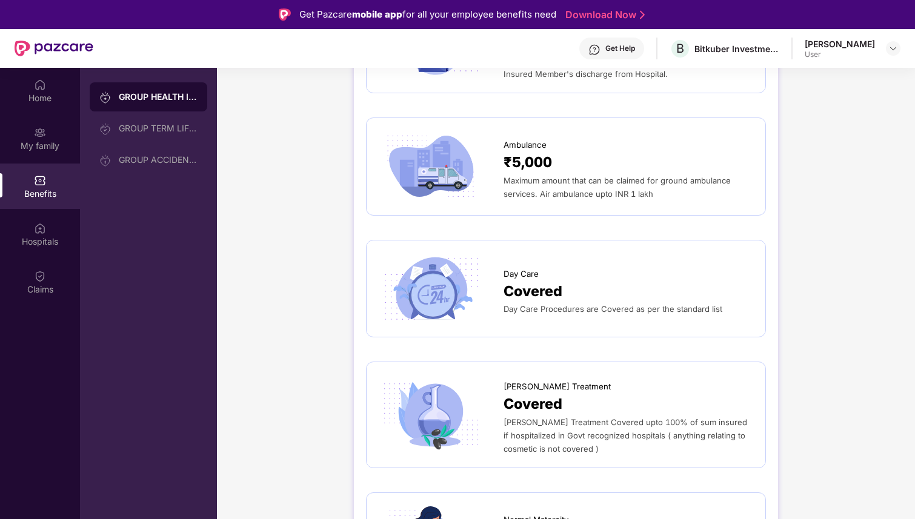
scroll to position [904, 0]
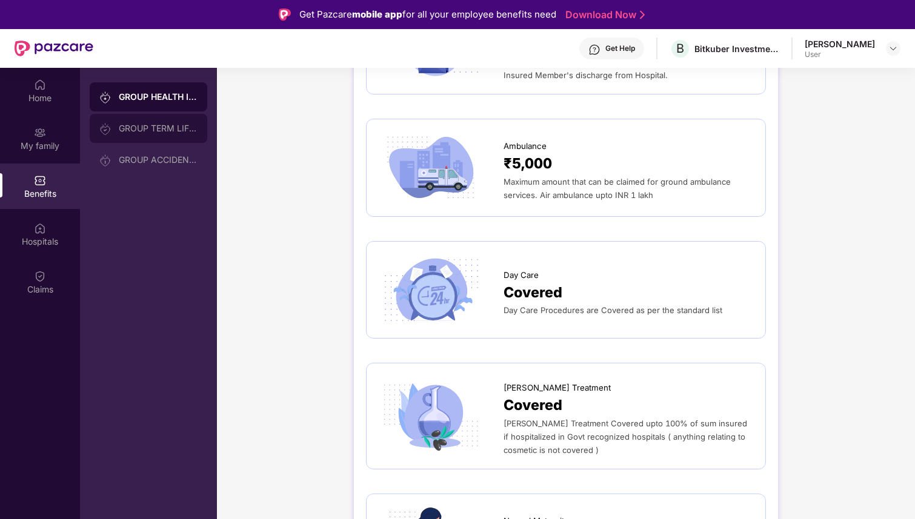
click at [191, 136] on div "GROUP TERM LIFE INSURANCE" at bounding box center [149, 128] width 118 height 29
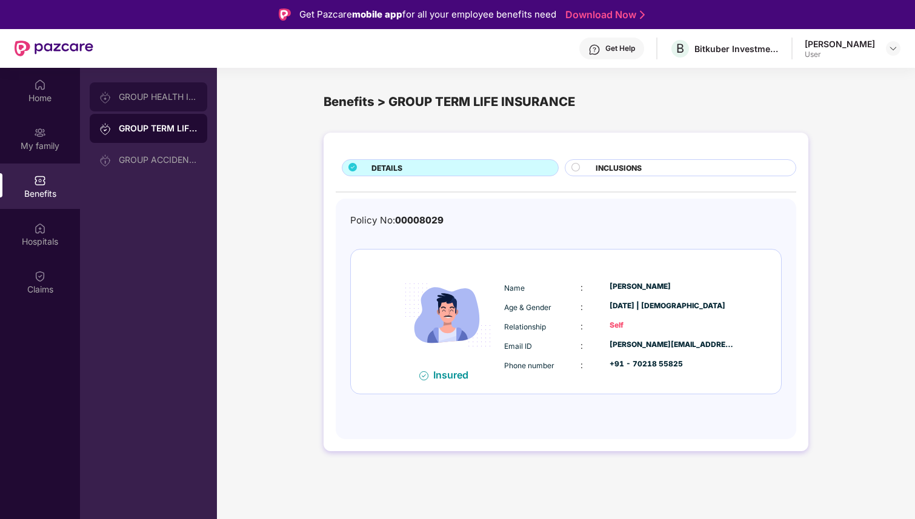
click at [185, 107] on div "GROUP HEALTH INSURANCE" at bounding box center [149, 96] width 118 height 29
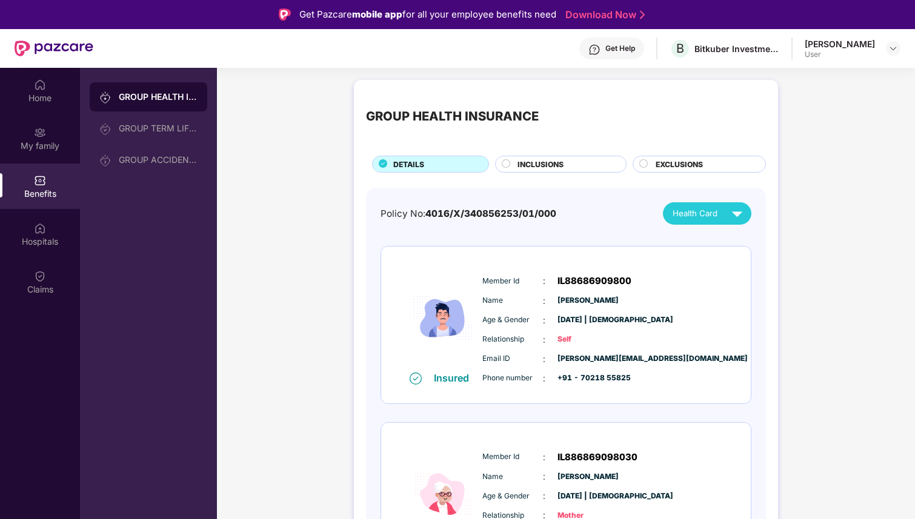
scroll to position [68, 0]
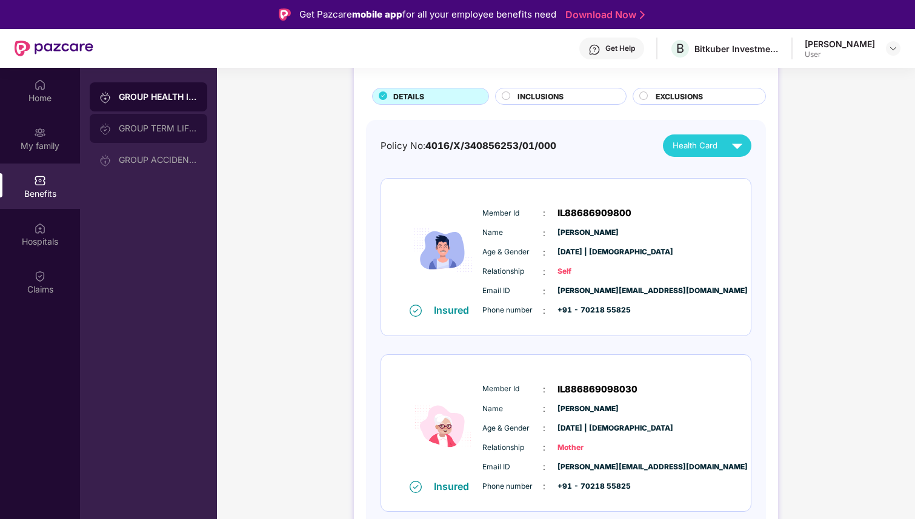
click at [164, 124] on div "GROUP TERM LIFE INSURANCE" at bounding box center [158, 129] width 79 height 10
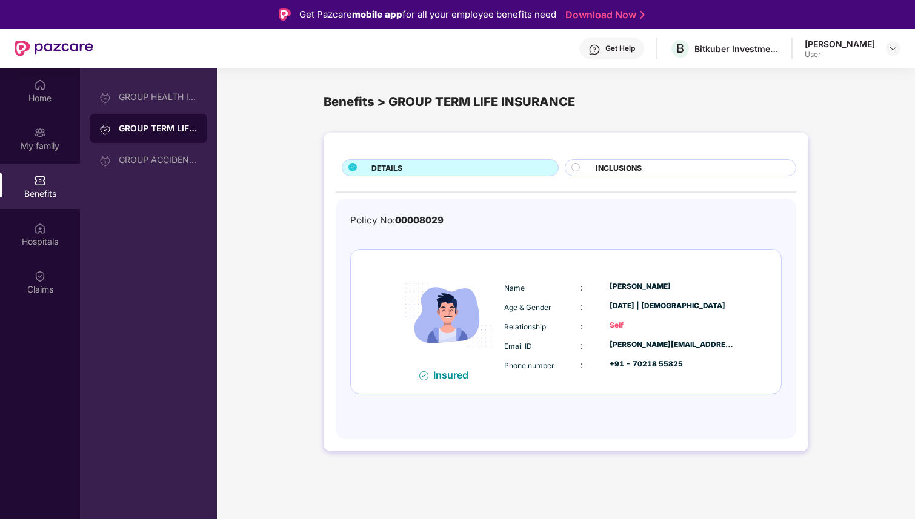
click at [651, 168] on div "INCLUSIONS" at bounding box center [690, 168] width 200 height 13
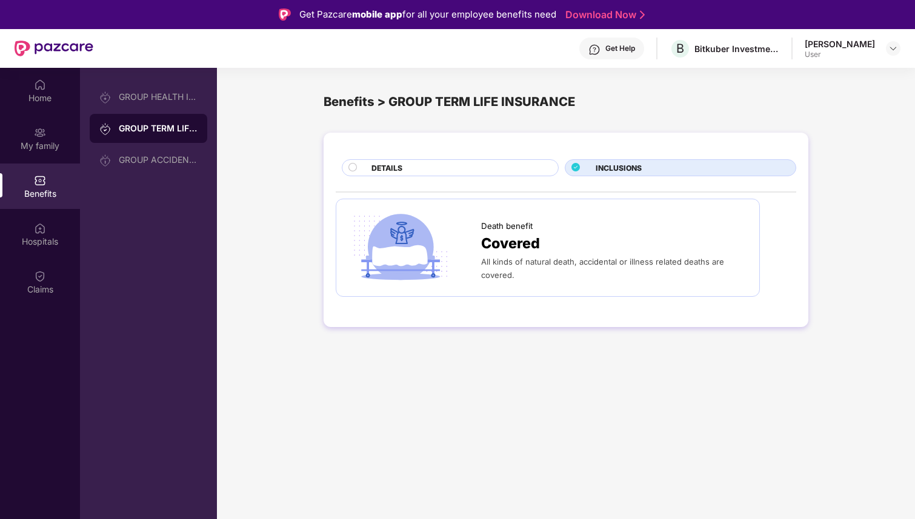
click at [525, 179] on div "DETAILS INCLUSIONS Death benefit Covered All kinds of natural death, accidental…" at bounding box center [566, 230] width 485 height 195
click at [499, 171] on div "DETAILS" at bounding box center [458, 168] width 187 height 13
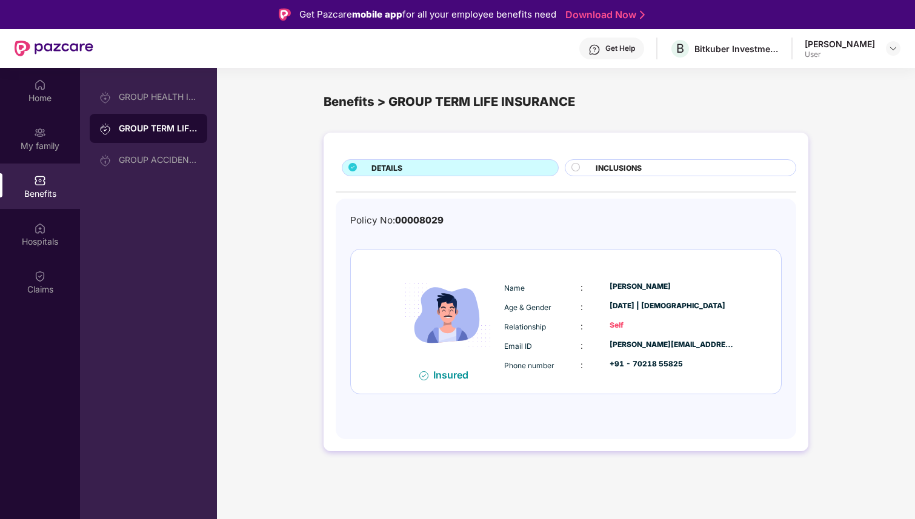
click at [182, 111] on div "GROUP HEALTH INSURANCE GROUP TERM LIFE INSURANCE GROUP ACCIDENTAL INSURANCE" at bounding box center [149, 128] width 118 height 92
click at [182, 104] on div "GROUP HEALTH INSURANCE" at bounding box center [149, 96] width 118 height 29
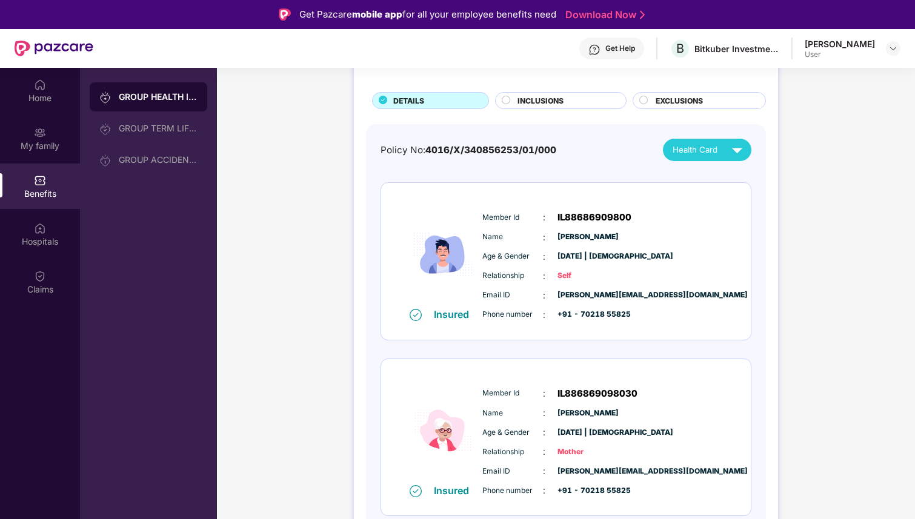
scroll to position [68, 0]
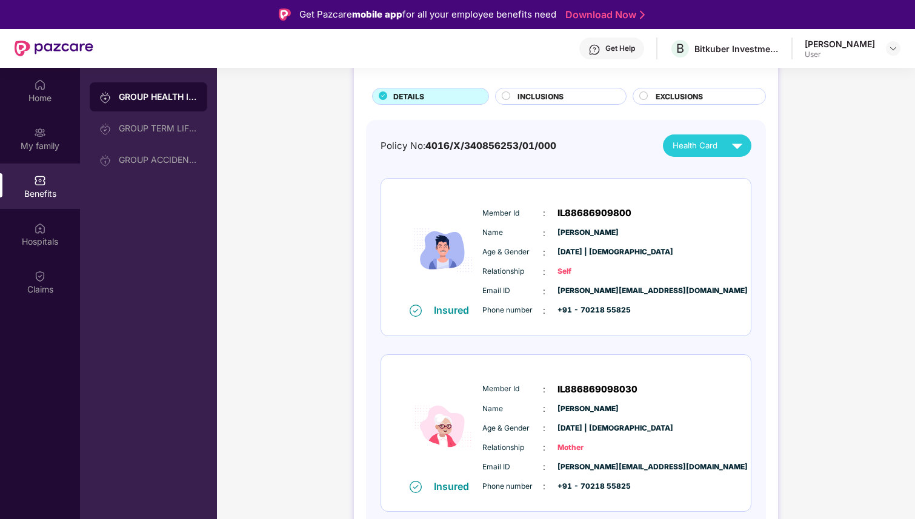
click at [572, 92] on div "INCLUSIONS" at bounding box center [565, 97] width 108 height 13
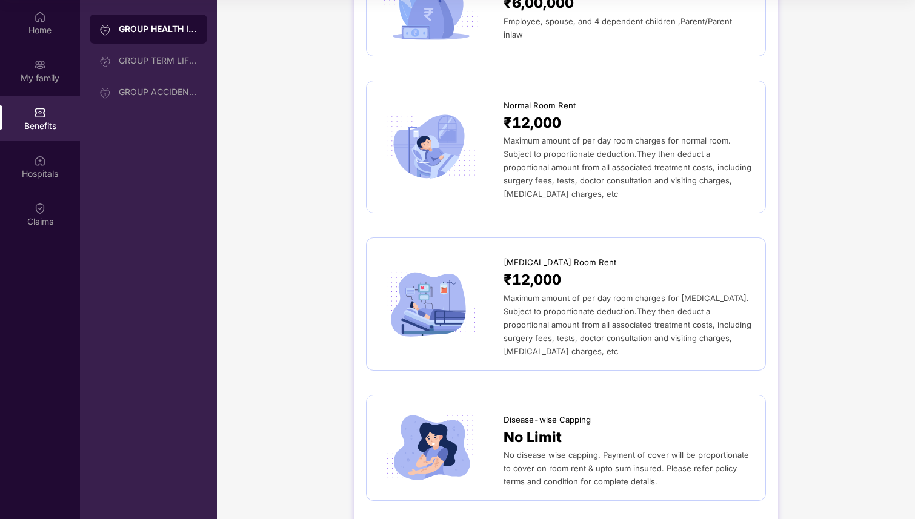
scroll to position [0, 0]
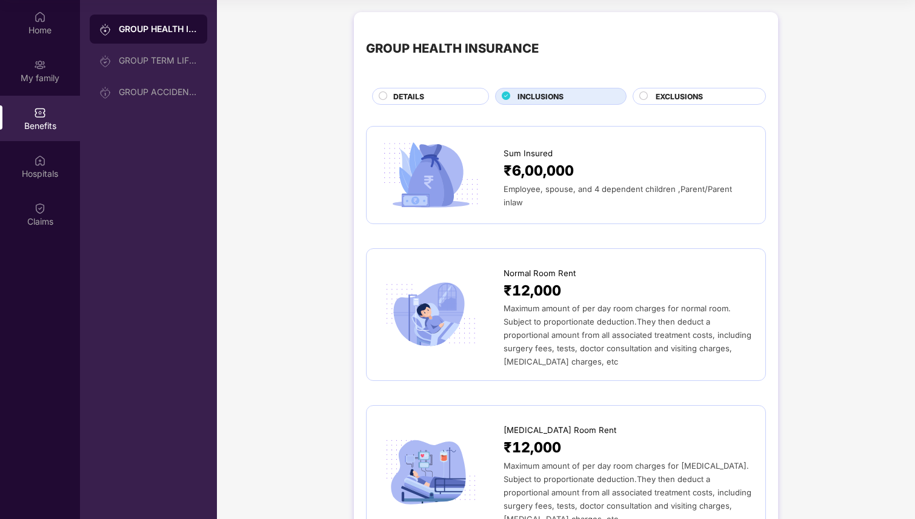
click at [667, 92] on span "EXCLUSIONS" at bounding box center [679, 97] width 47 height 12
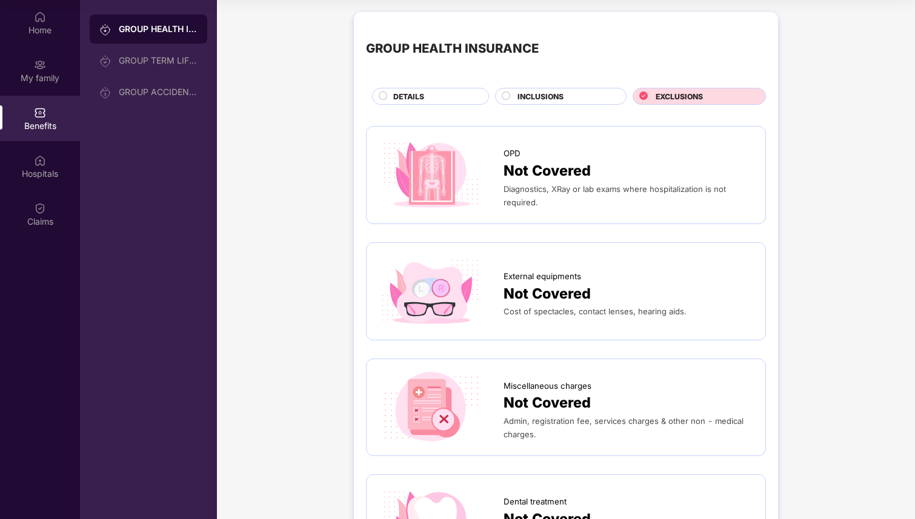
click at [411, 92] on span "DETAILS" at bounding box center [408, 97] width 31 height 12
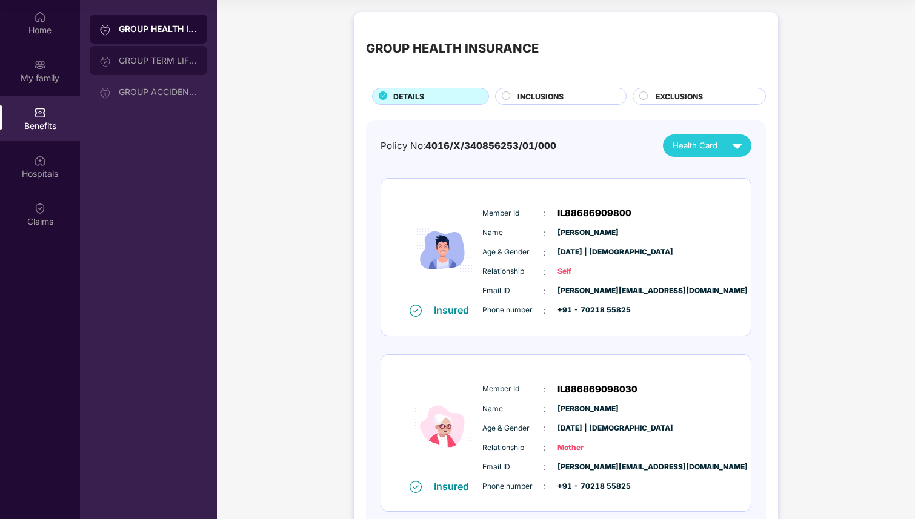
click at [154, 56] on div "GROUP TERM LIFE INSURANCE" at bounding box center [158, 61] width 79 height 10
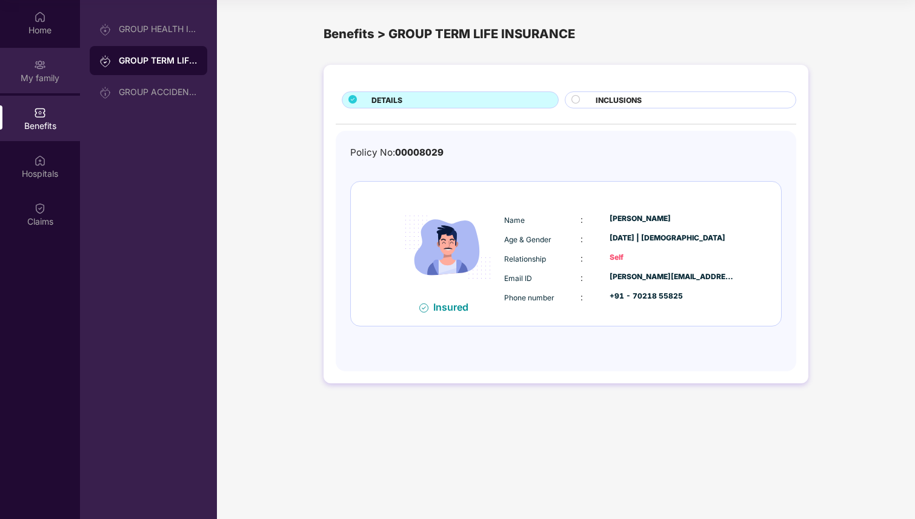
click at [48, 79] on div "My family" at bounding box center [40, 78] width 80 height 12
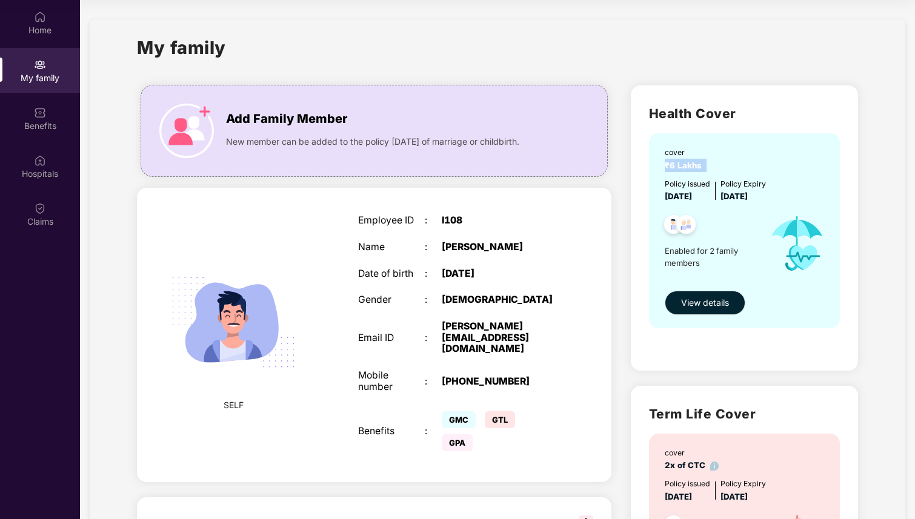
drag, startPoint x: 657, startPoint y: 162, endPoint x: 724, endPoint y: 169, distance: 67.7
click at [725, 169] on div "cover ₹6 Lakhs Policy issued 02 Mar 2025 Policy Expiry 01 Mar 2026 Enabled for …" at bounding box center [744, 230] width 191 height 195
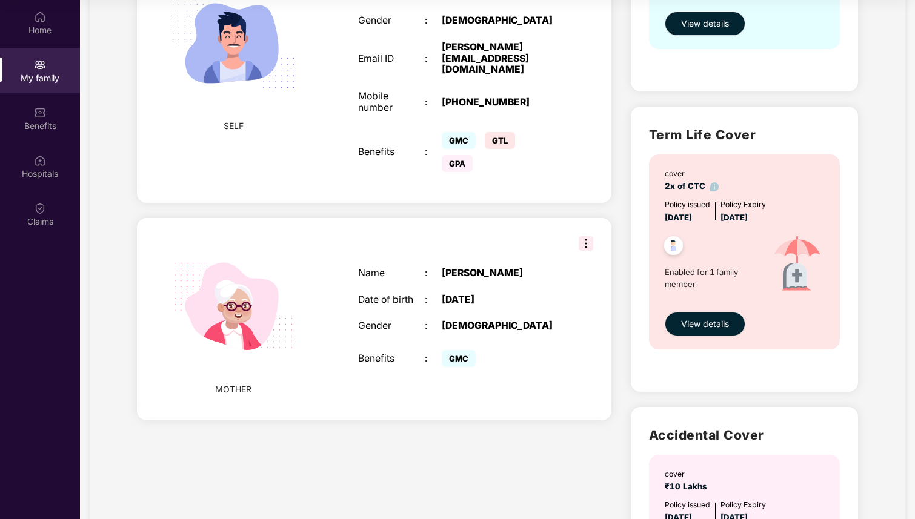
scroll to position [502, 0]
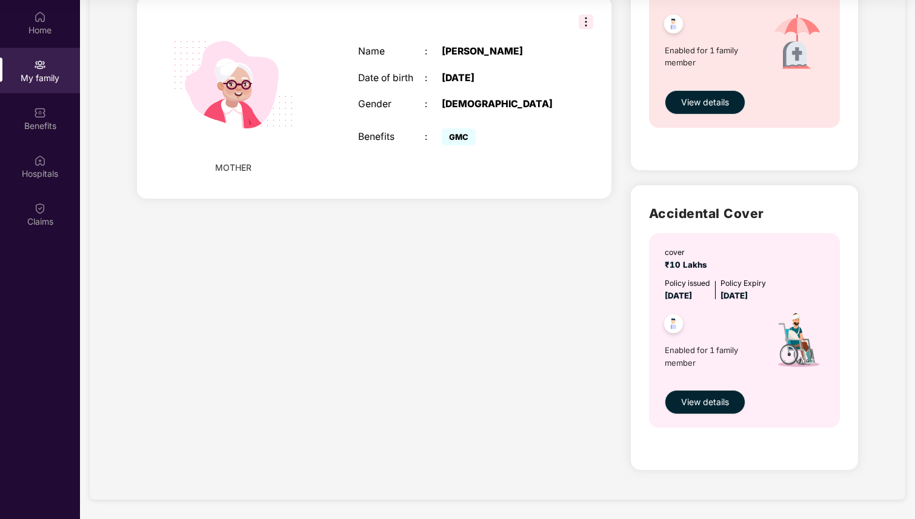
click at [673, 323] on img at bounding box center [674, 326] width 30 height 30
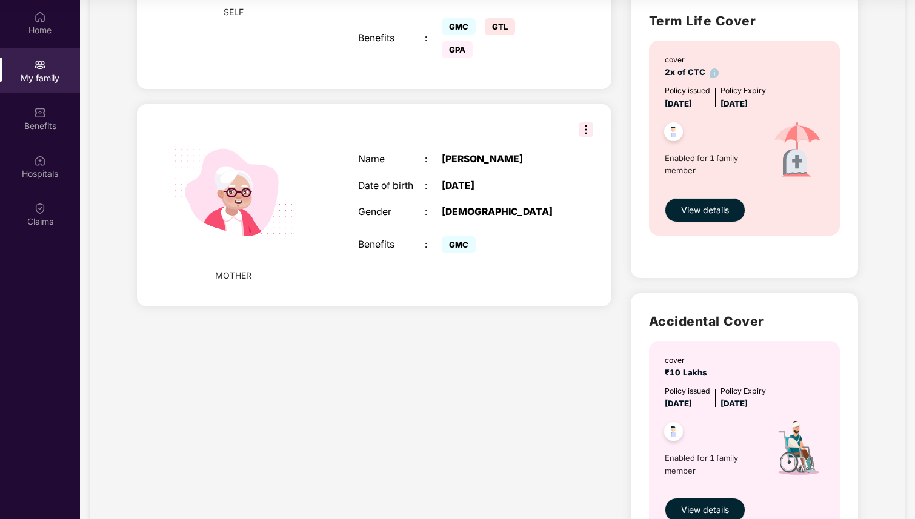
scroll to position [0, 0]
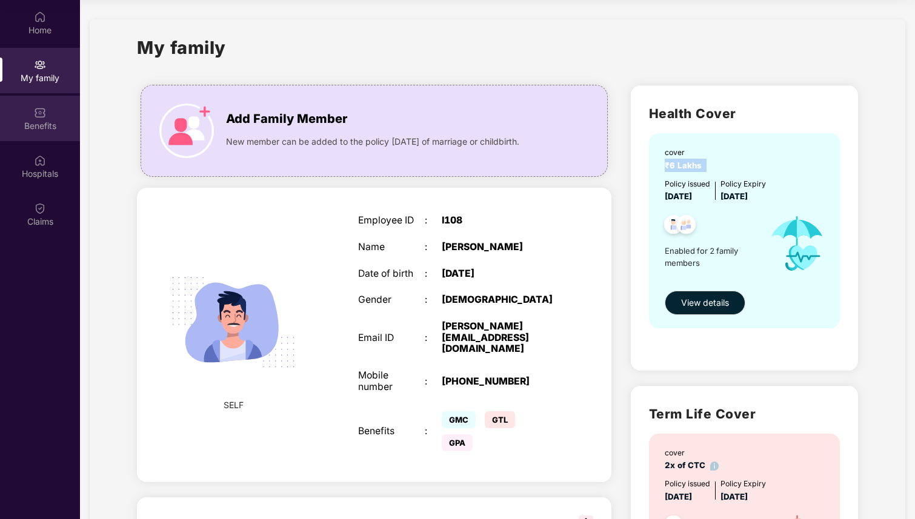
click at [47, 123] on div "Benefits" at bounding box center [40, 126] width 80 height 12
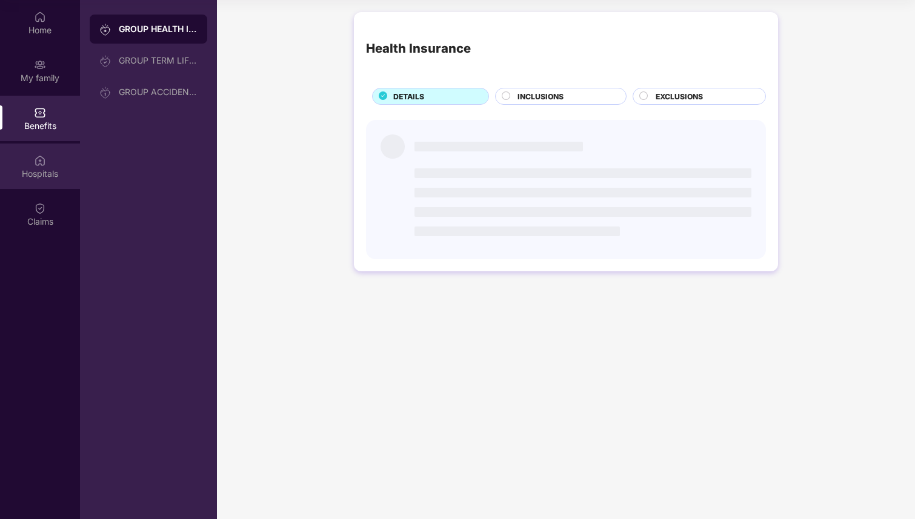
click at [45, 155] on img at bounding box center [40, 161] width 12 height 12
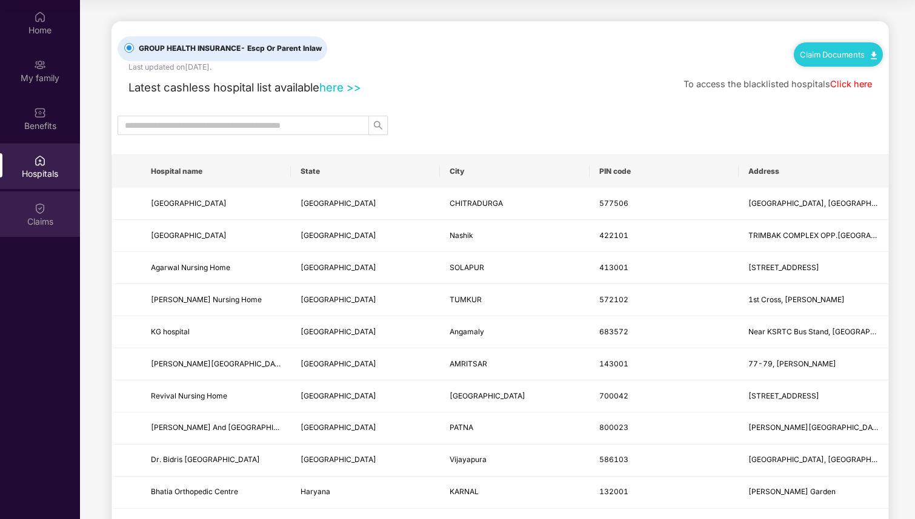
click at [47, 203] on div "Claims" at bounding box center [40, 213] width 80 height 45
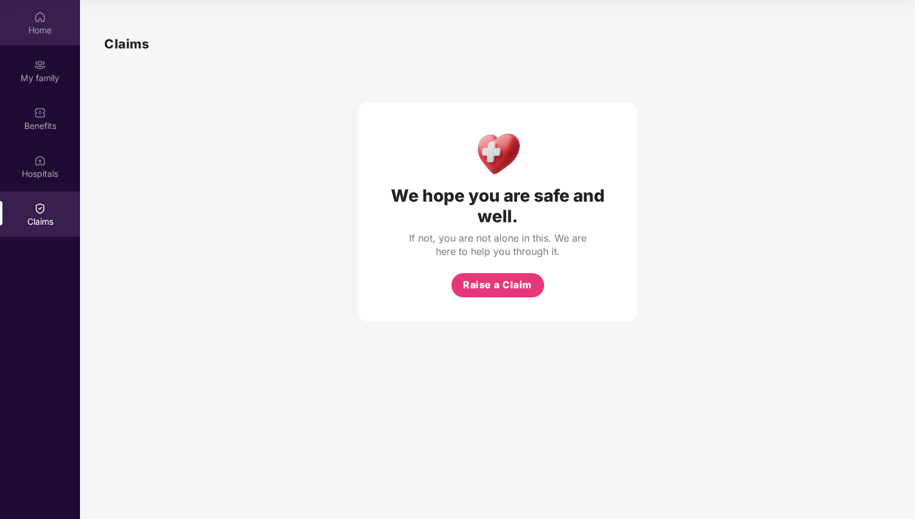
click at [61, 31] on div "Home" at bounding box center [40, 30] width 80 height 12
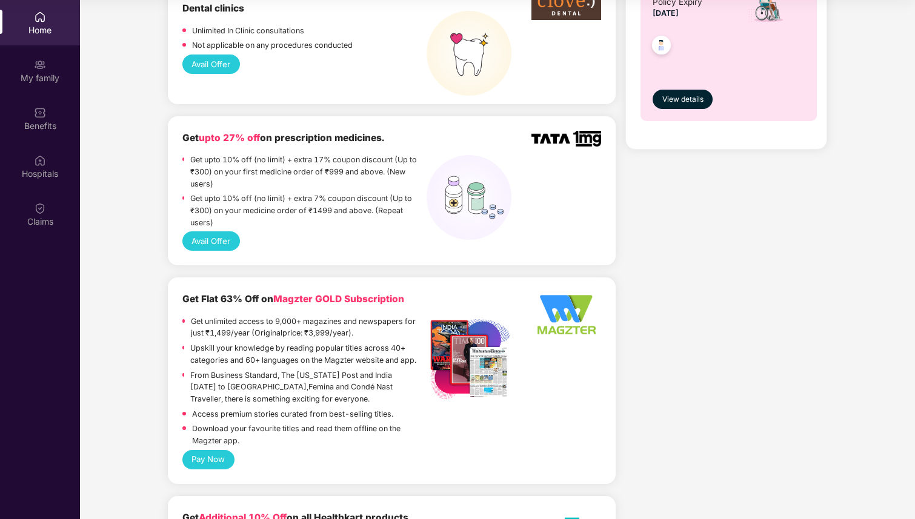
scroll to position [690, 0]
